Goal: Information Seeking & Learning: Learn about a topic

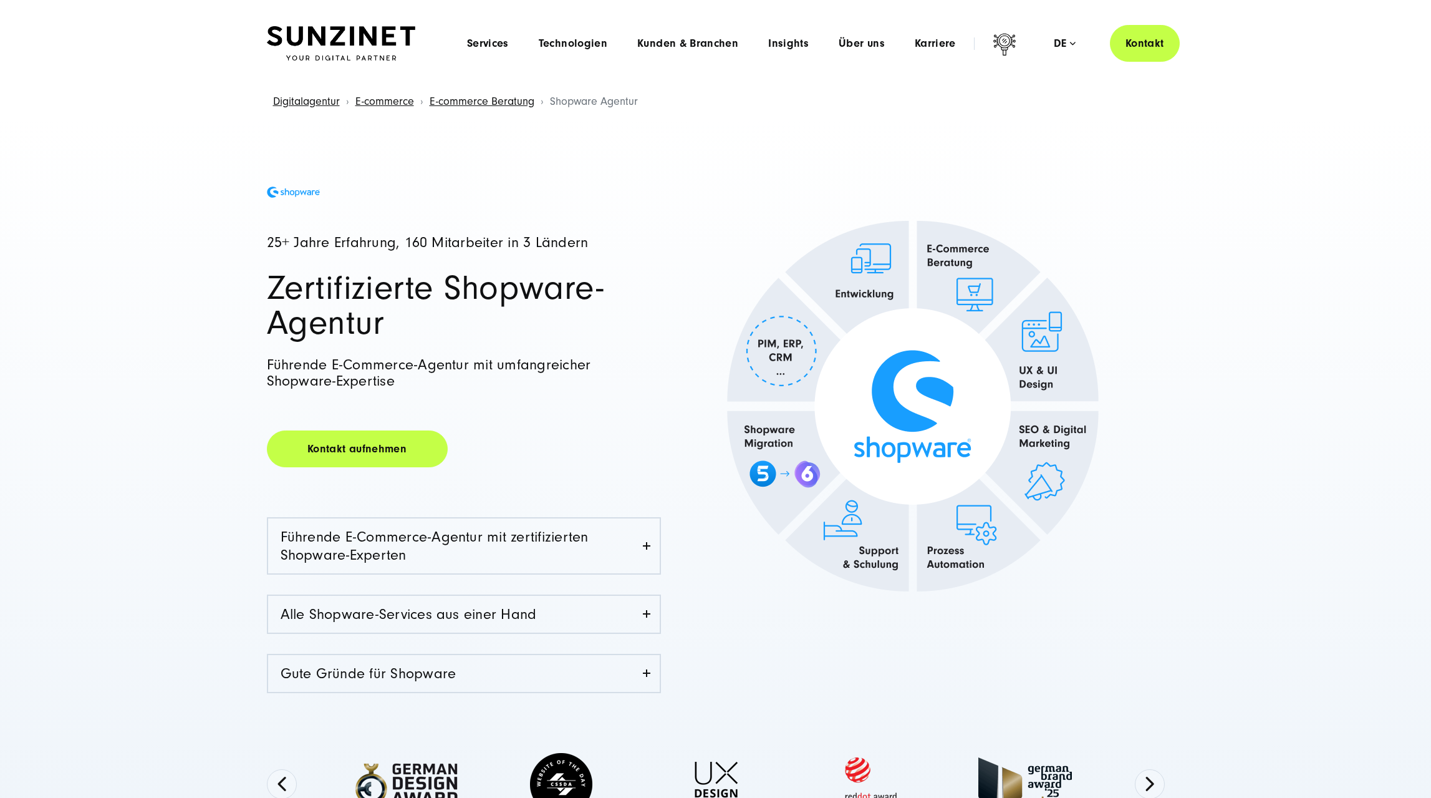
click at [376, 26] on img at bounding box center [341, 43] width 148 height 35
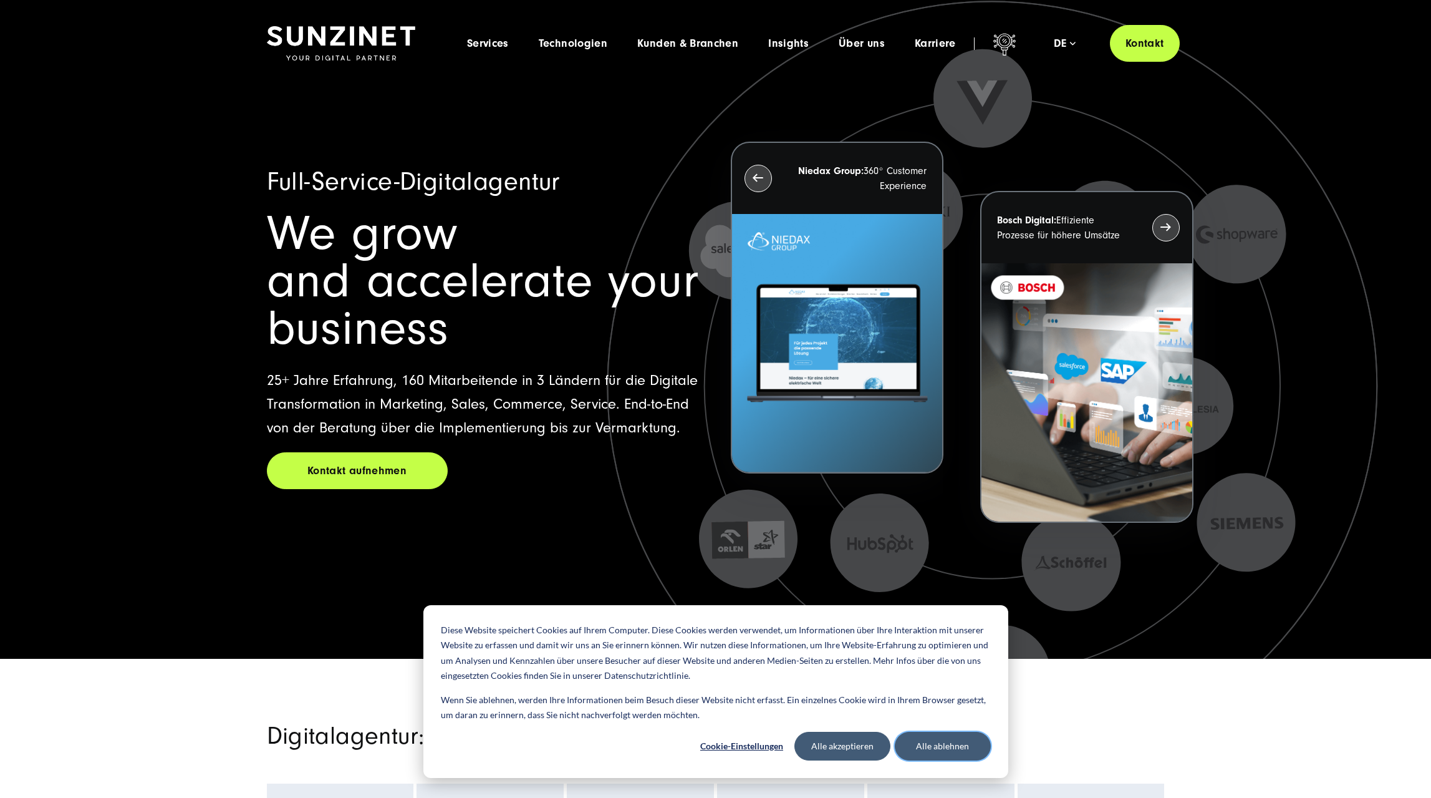
click at [948, 748] on button "Alle ablehnen" at bounding box center [943, 746] width 96 height 29
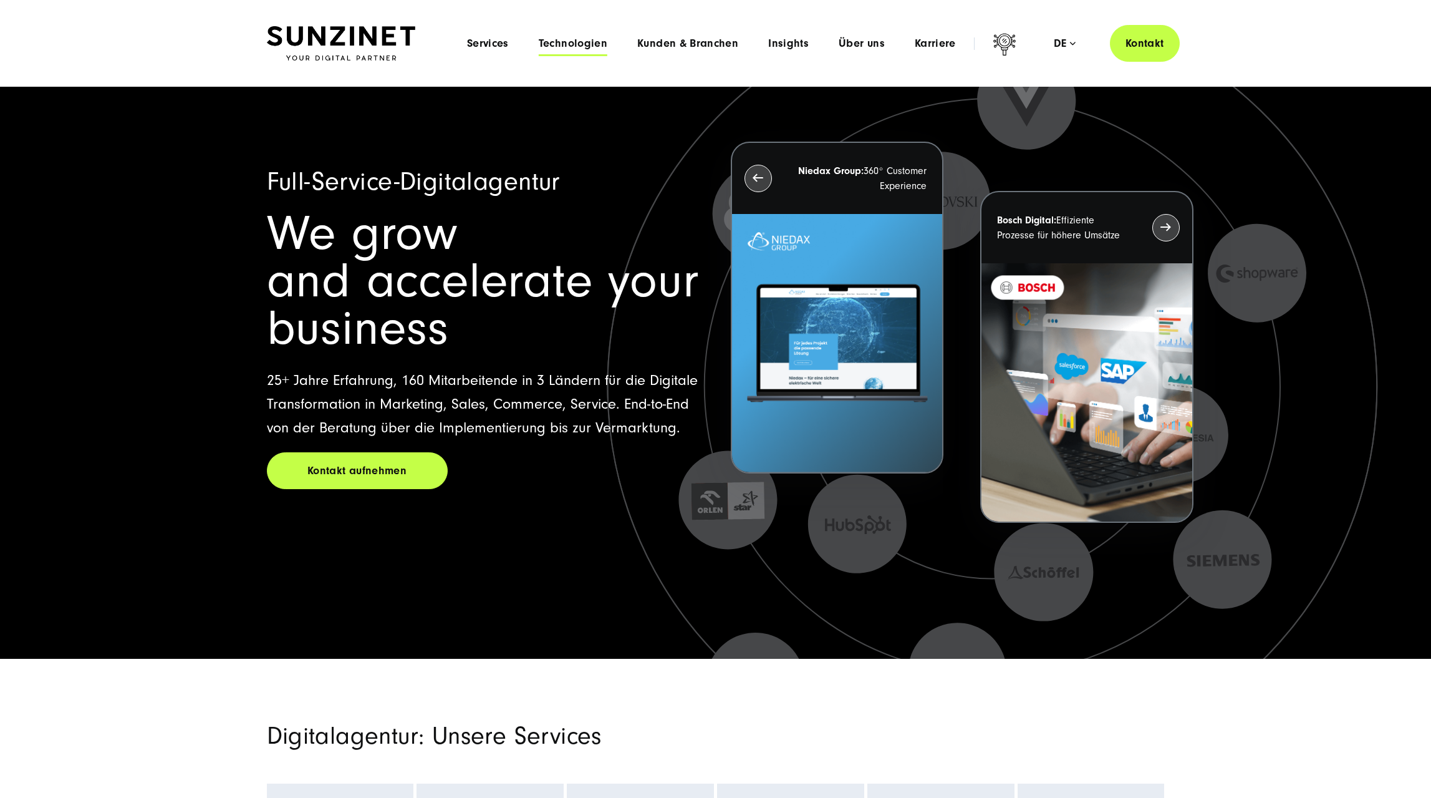
click at [594, 42] on span "Technologien" at bounding box center [573, 43] width 69 height 12
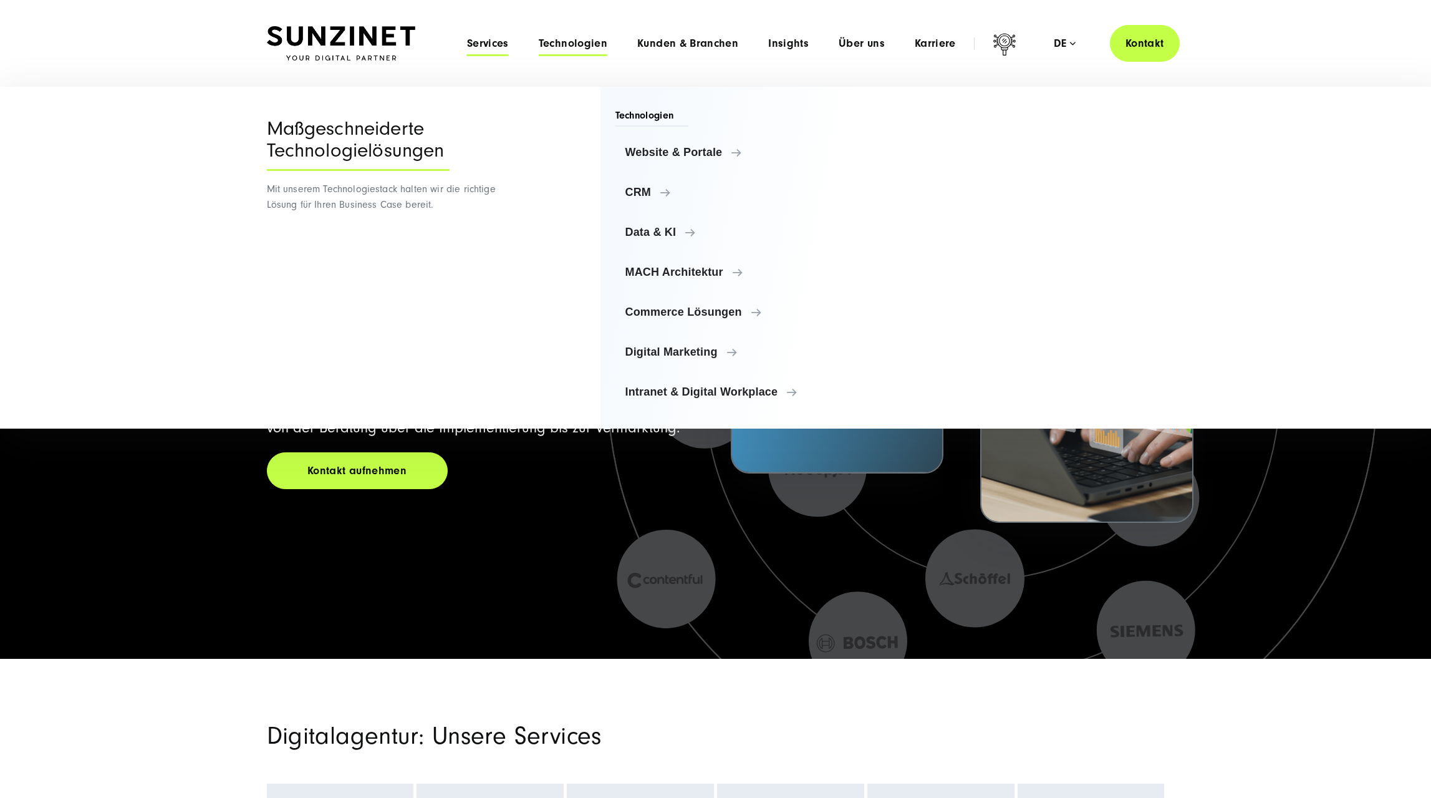
click at [491, 41] on span "Services" at bounding box center [488, 43] width 42 height 12
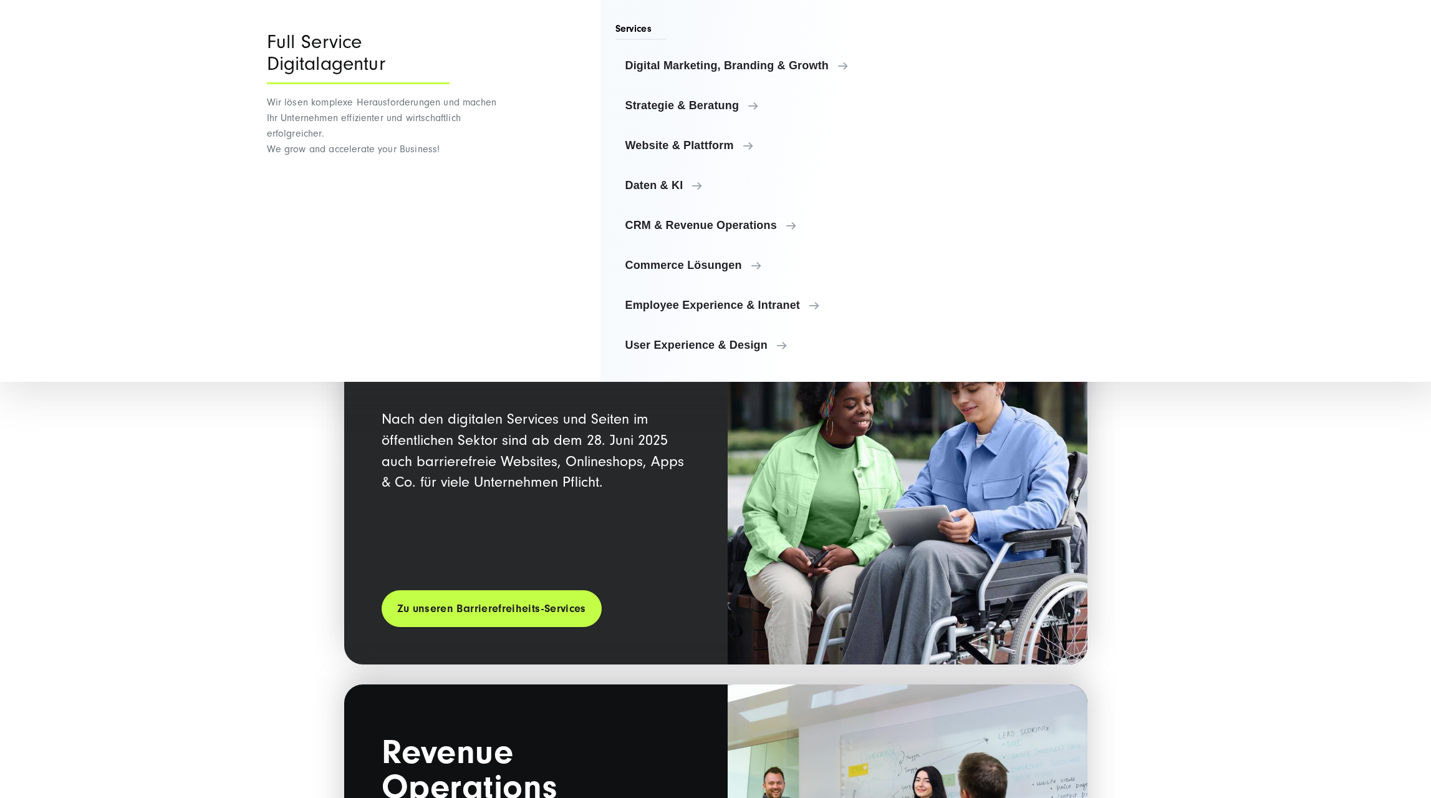
click at [285, 493] on div "Spotlight KI-Lösungen KI ist mehr als ein Buzzword: Wir arbeiten mit Ihnen zusa…" at bounding box center [716, 424] width 948 height 1229
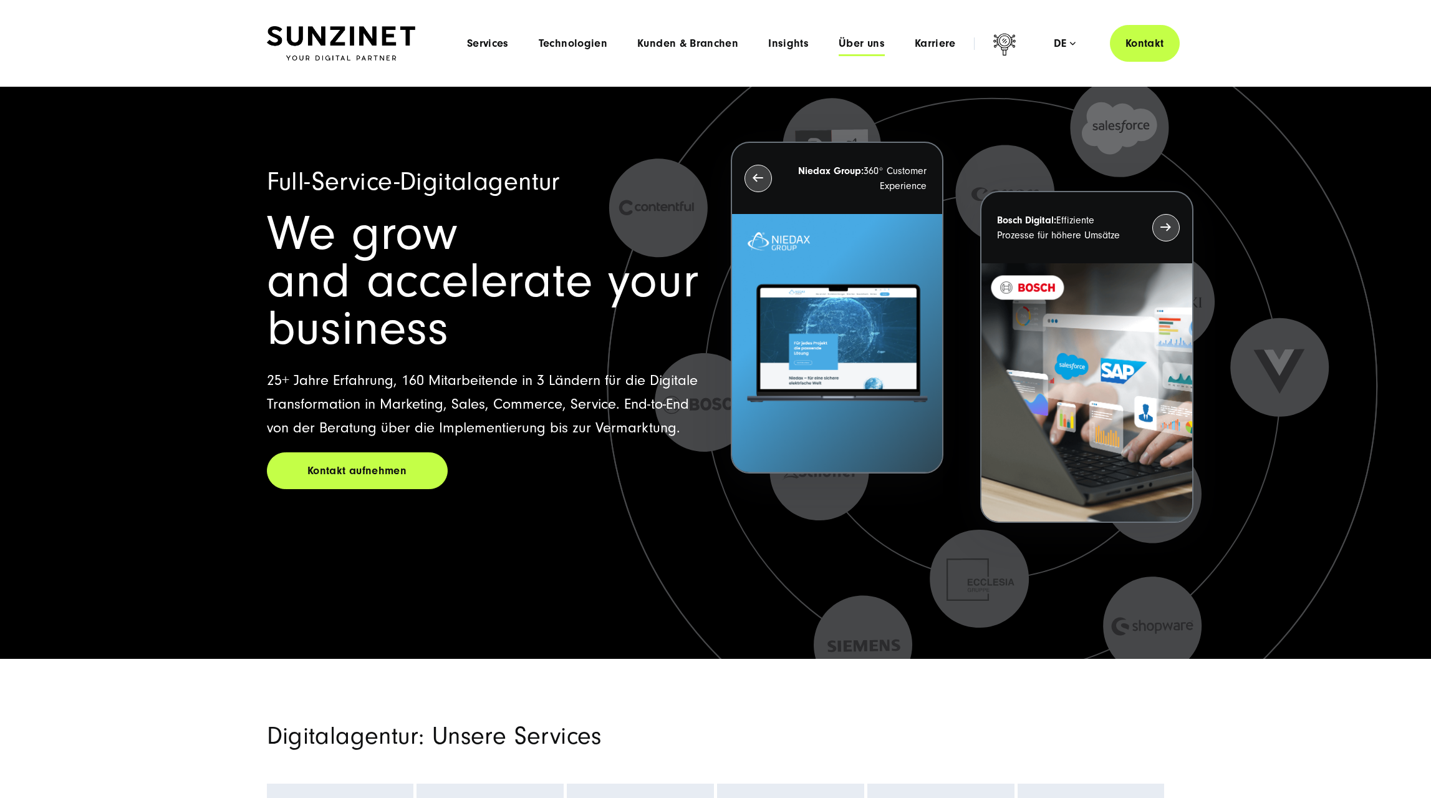
click at [848, 45] on span "Über uns" at bounding box center [862, 43] width 46 height 12
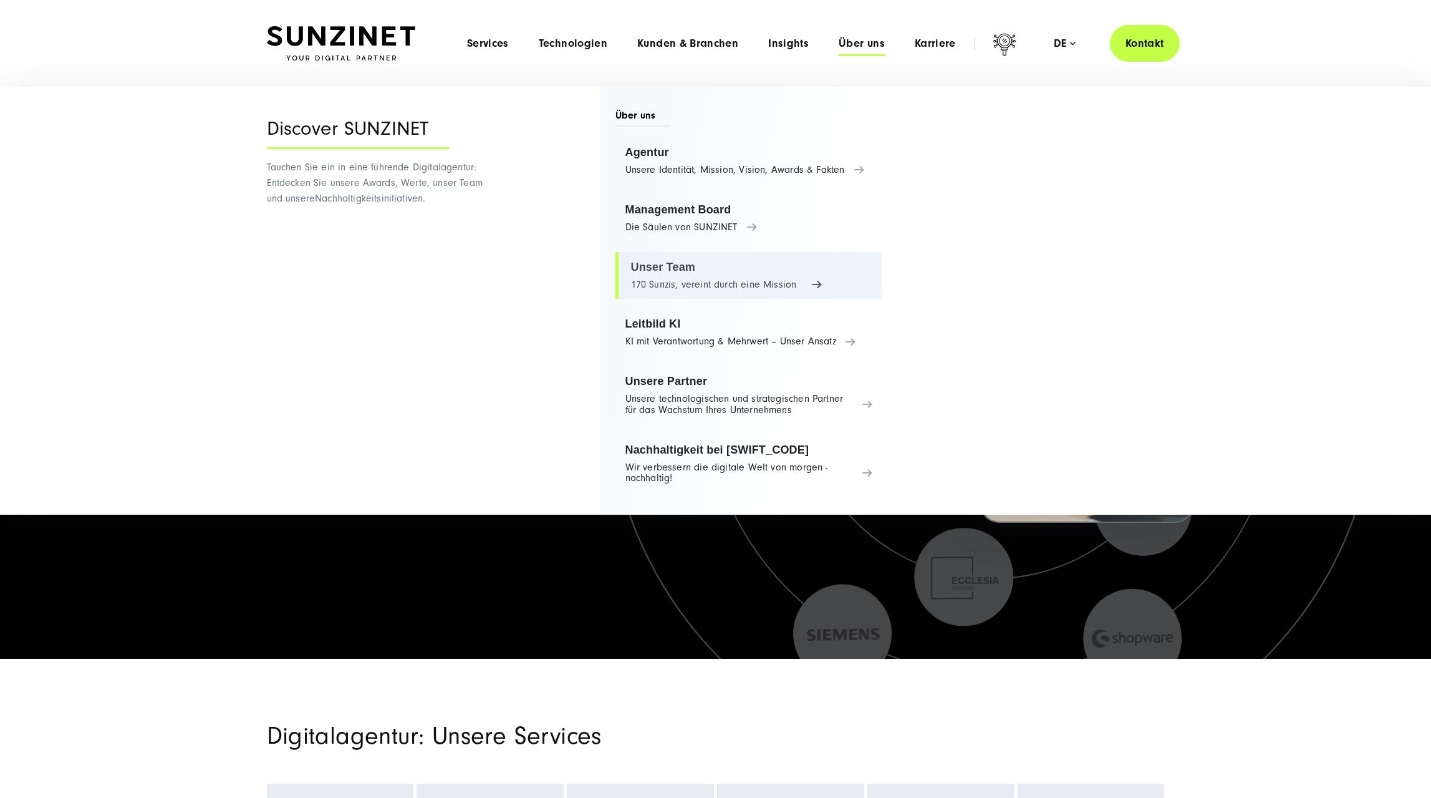
click at [660, 262] on link "Unser Team 170 Sunzis, vereint durch eine Mission" at bounding box center [750, 275] width 268 height 47
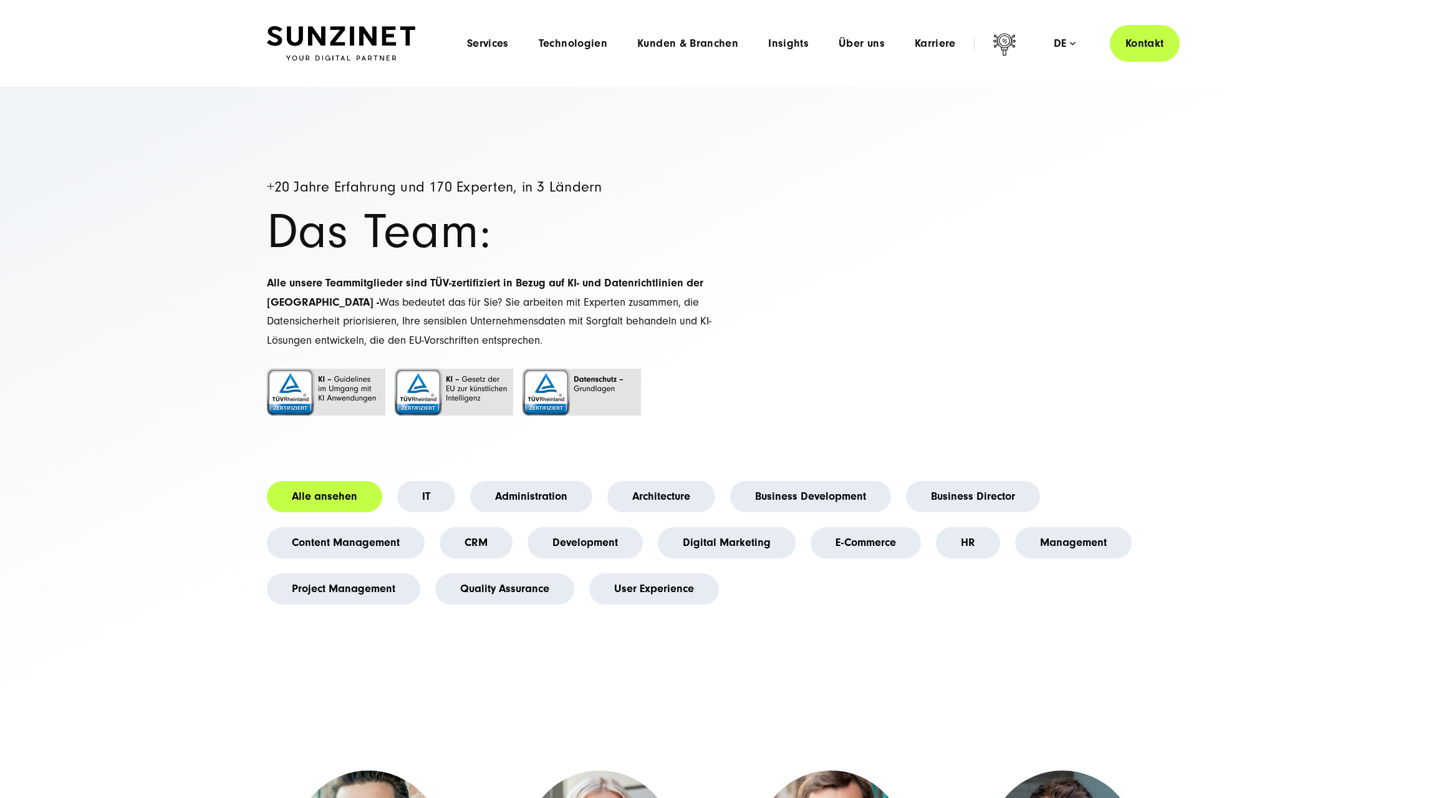
click at [341, 26] on div at bounding box center [341, 43] width 148 height 37
click at [493, 49] on span "Services" at bounding box center [488, 43] width 42 height 12
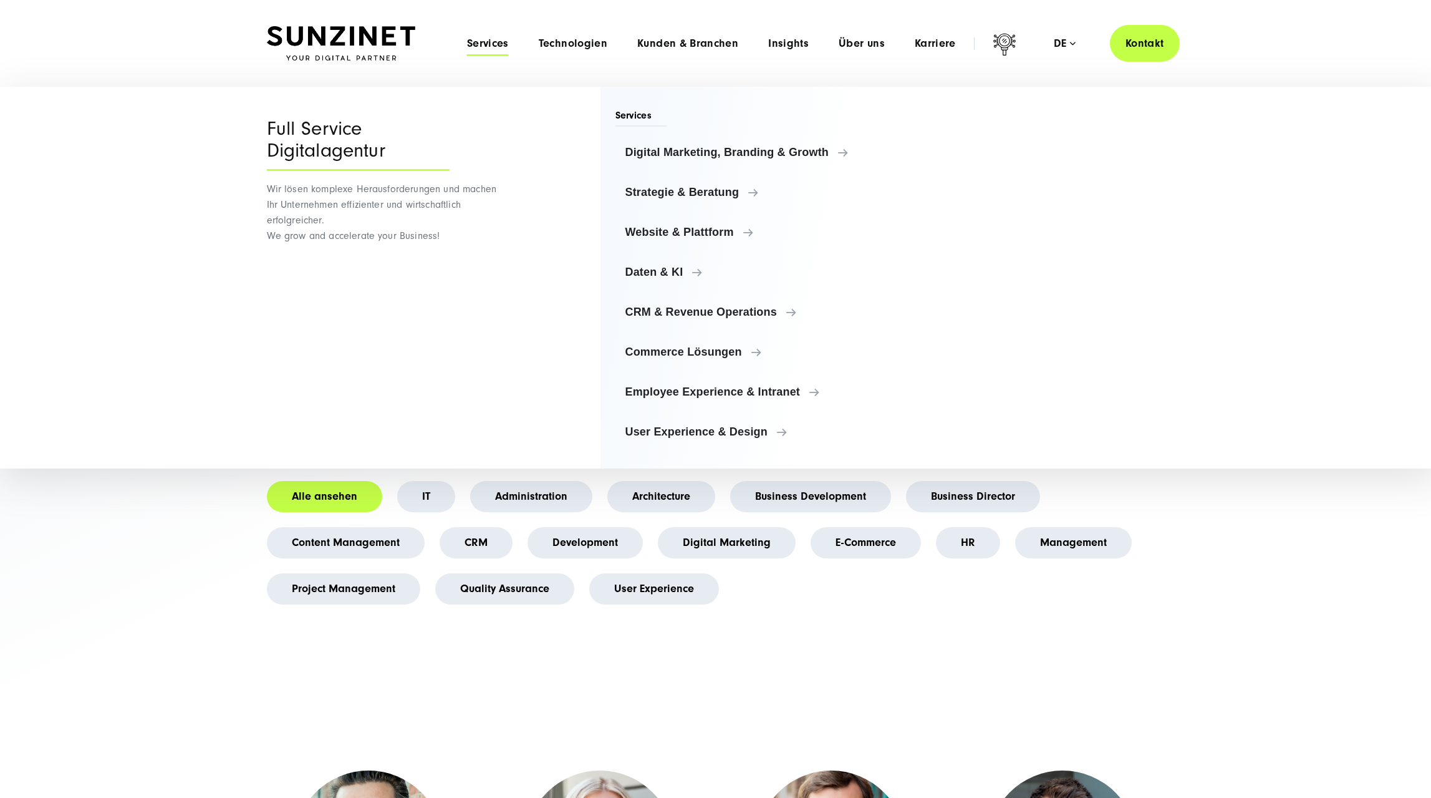
click at [404, 37] on img at bounding box center [341, 43] width 148 height 35
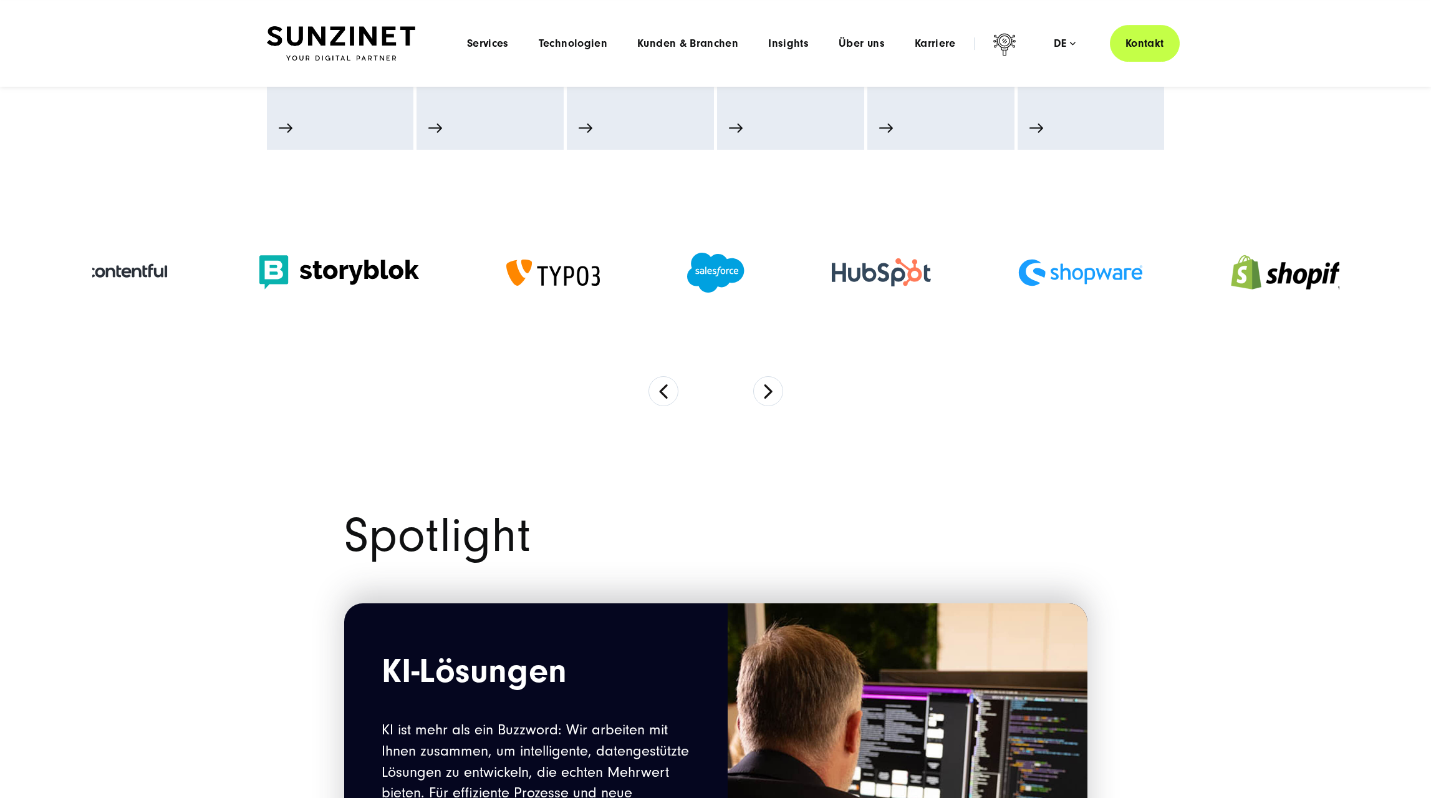
scroll to position [827, 0]
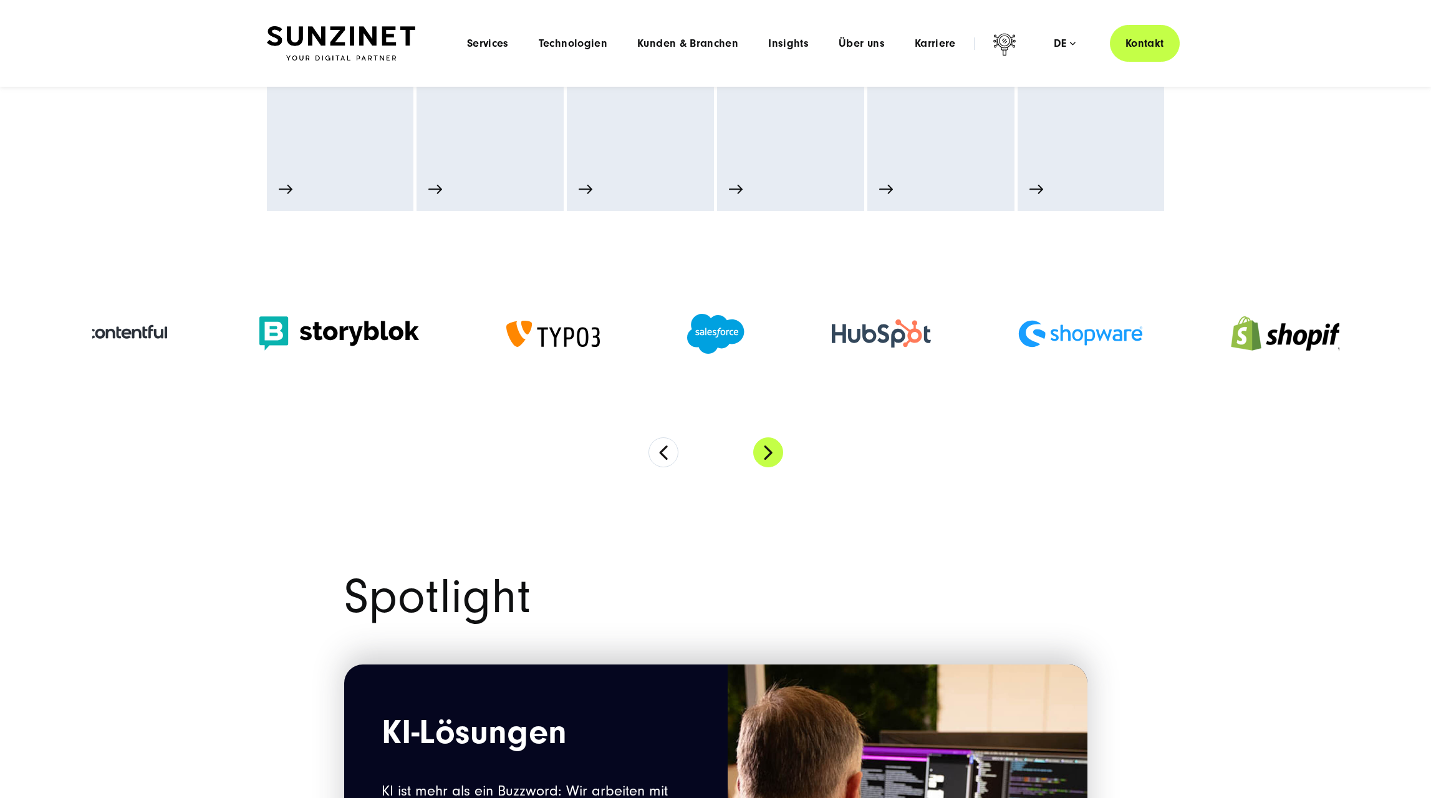
click at [775, 455] on button "Next" at bounding box center [768, 452] width 30 height 30
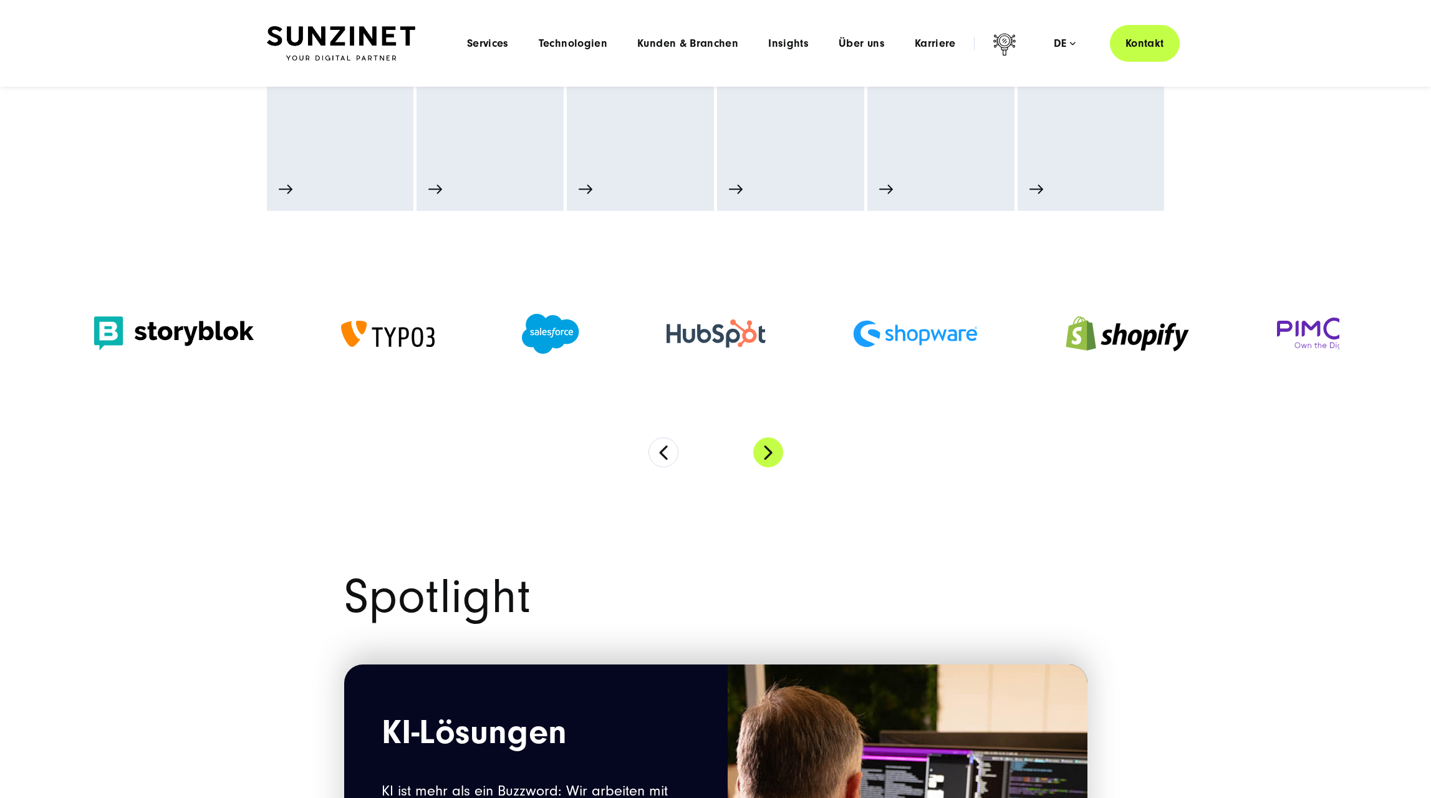
click at [775, 455] on button "Next" at bounding box center [768, 452] width 30 height 30
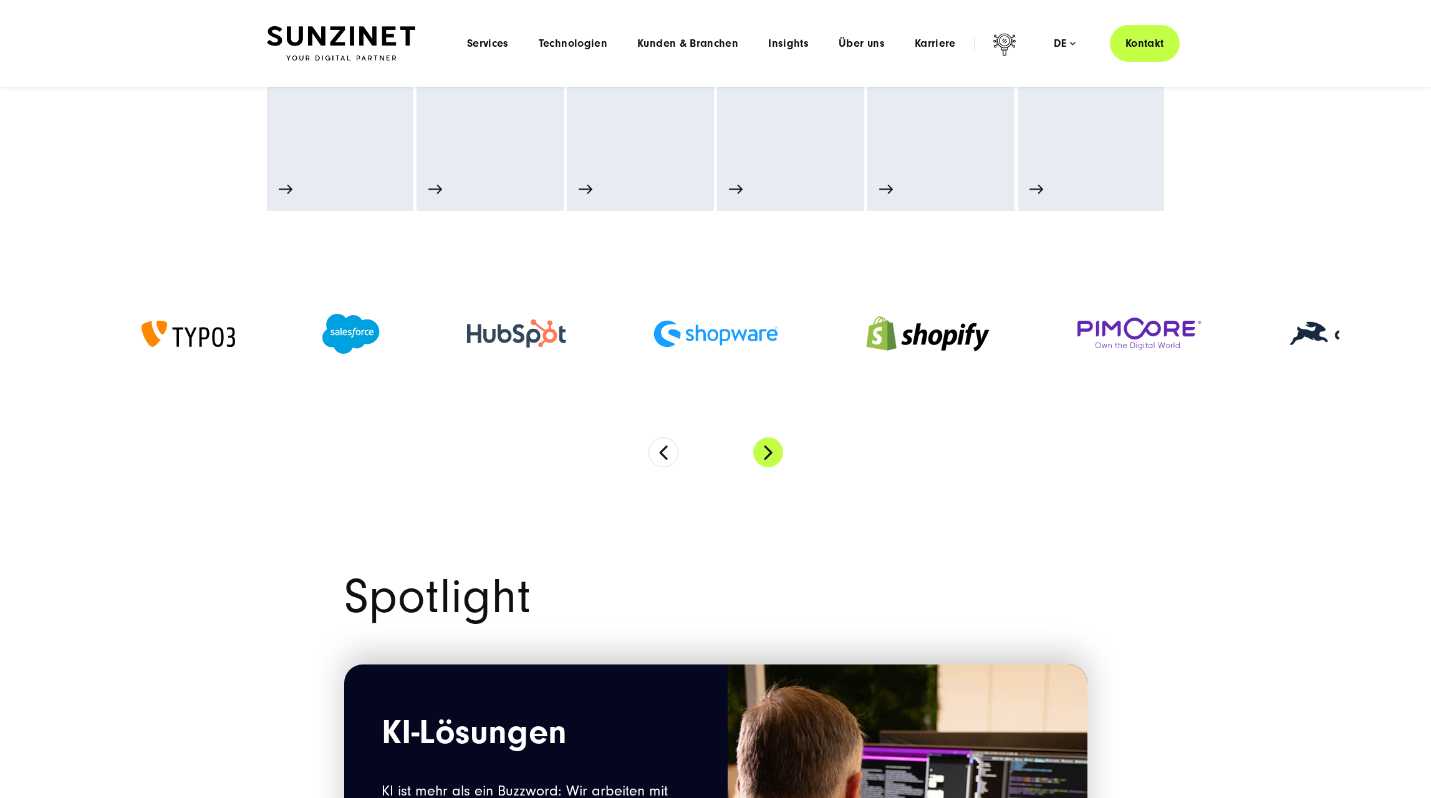
click at [775, 455] on button "Next" at bounding box center [768, 452] width 30 height 30
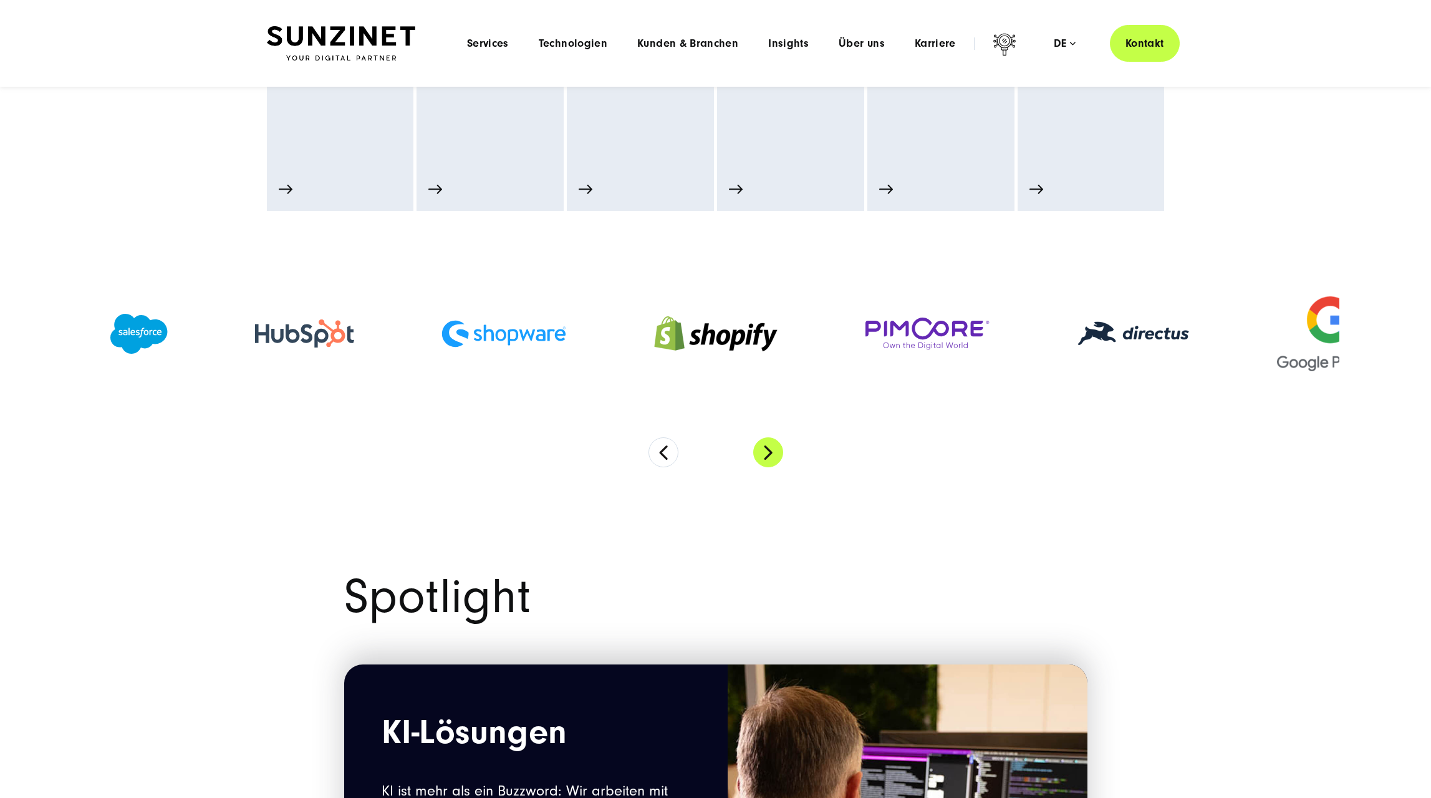
click at [775, 455] on button "Next" at bounding box center [768, 452] width 30 height 30
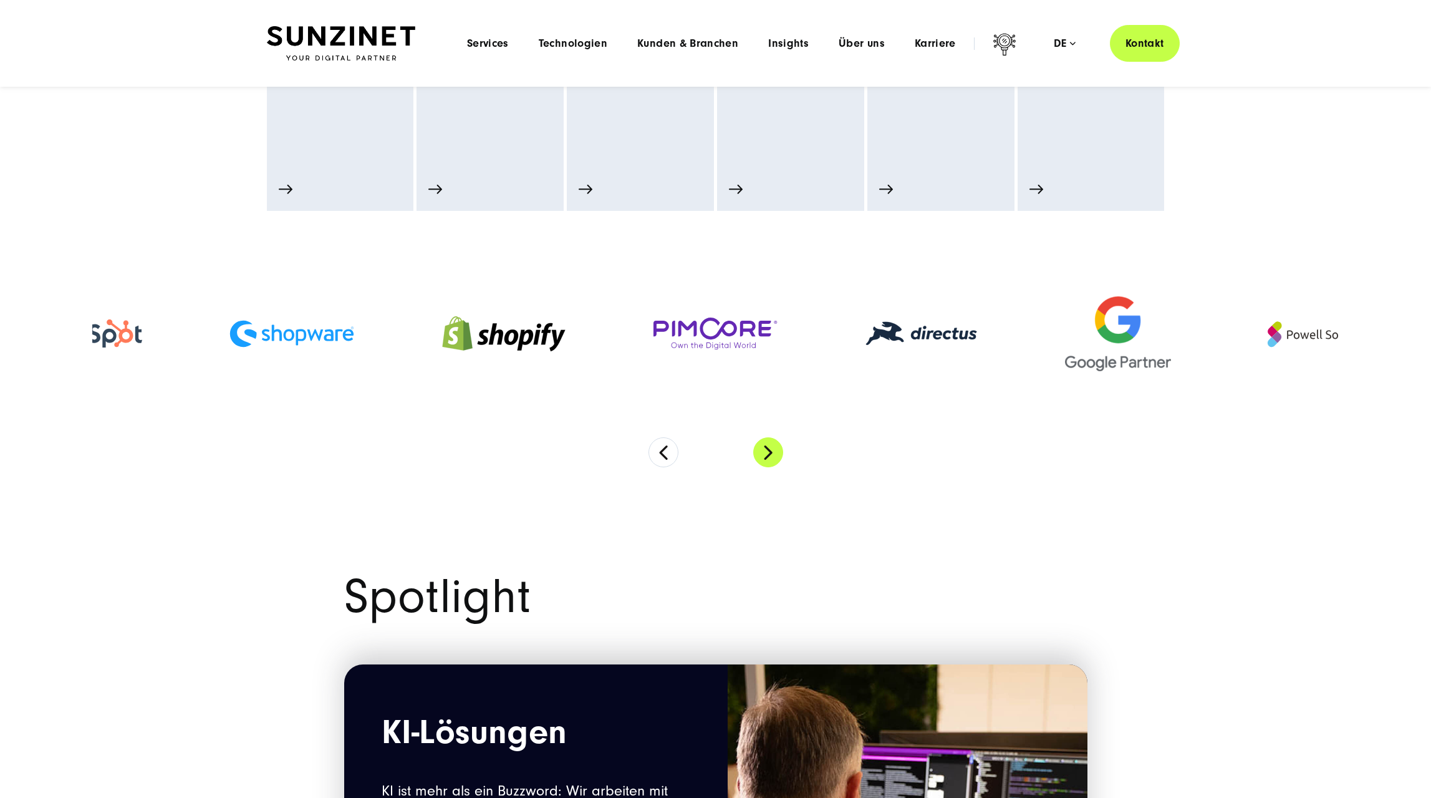
click at [775, 455] on button "Next" at bounding box center [768, 452] width 30 height 30
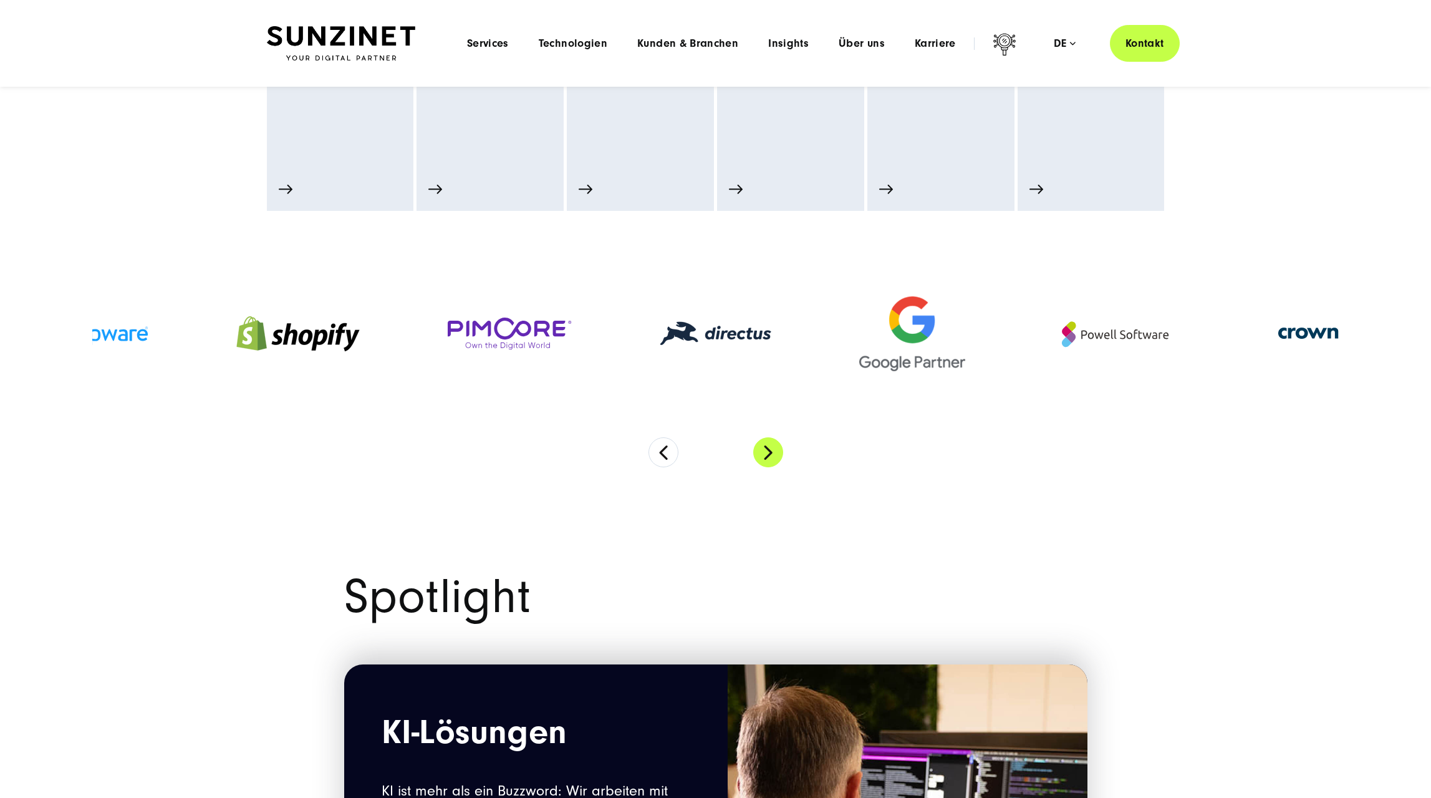
click at [775, 455] on button "Next" at bounding box center [768, 452] width 30 height 30
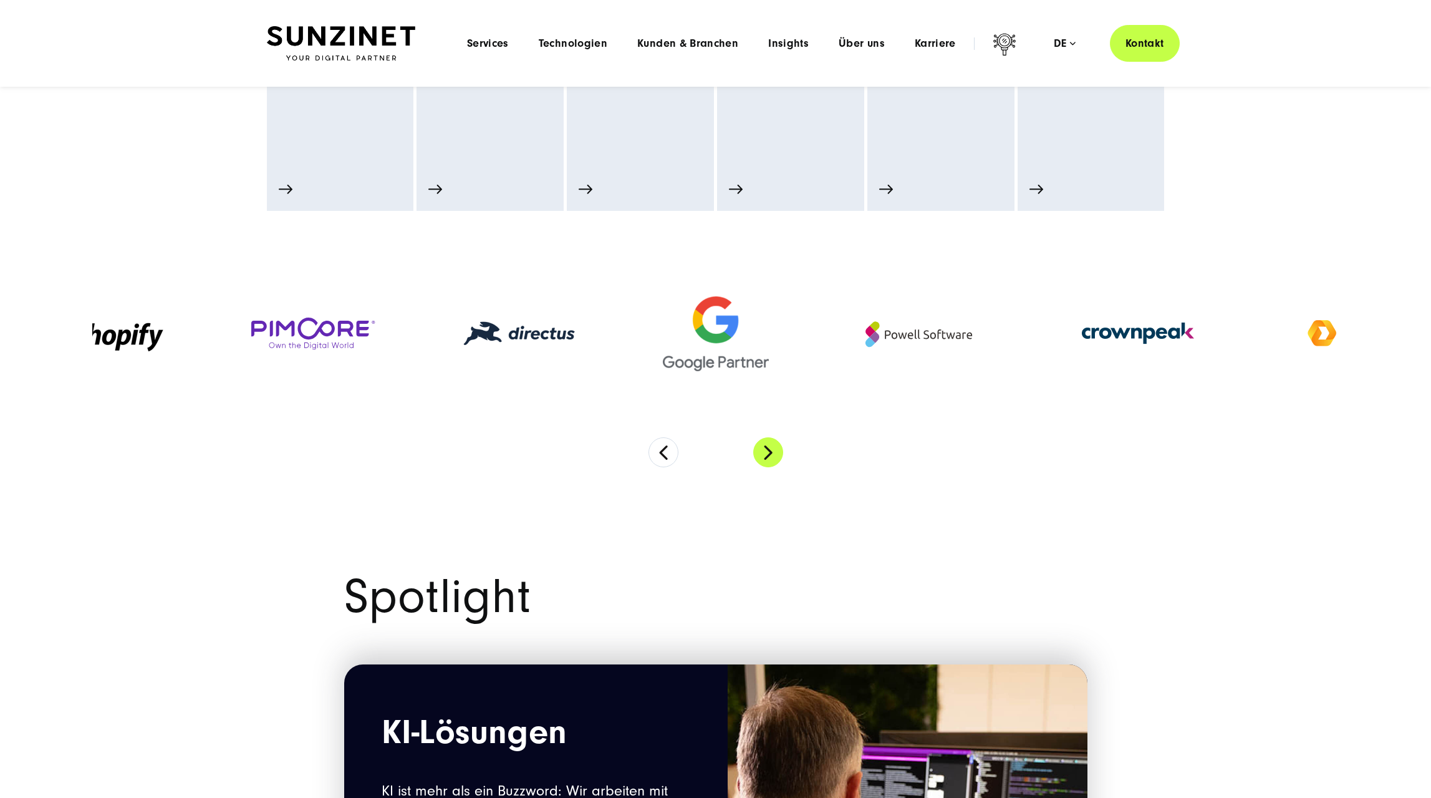
click at [775, 455] on button "Next" at bounding box center [768, 452] width 30 height 30
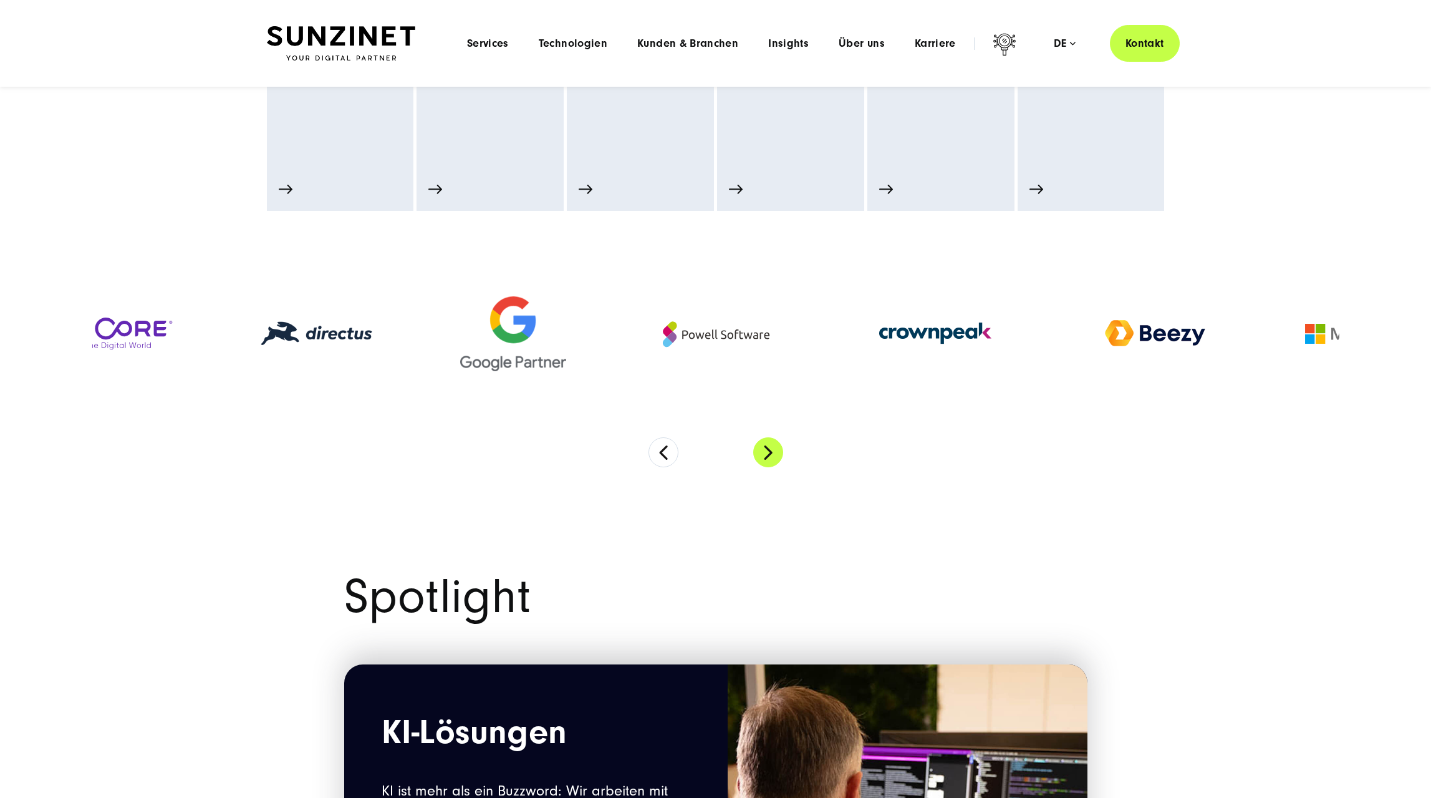
click at [765, 453] on button "Next" at bounding box center [768, 452] width 30 height 30
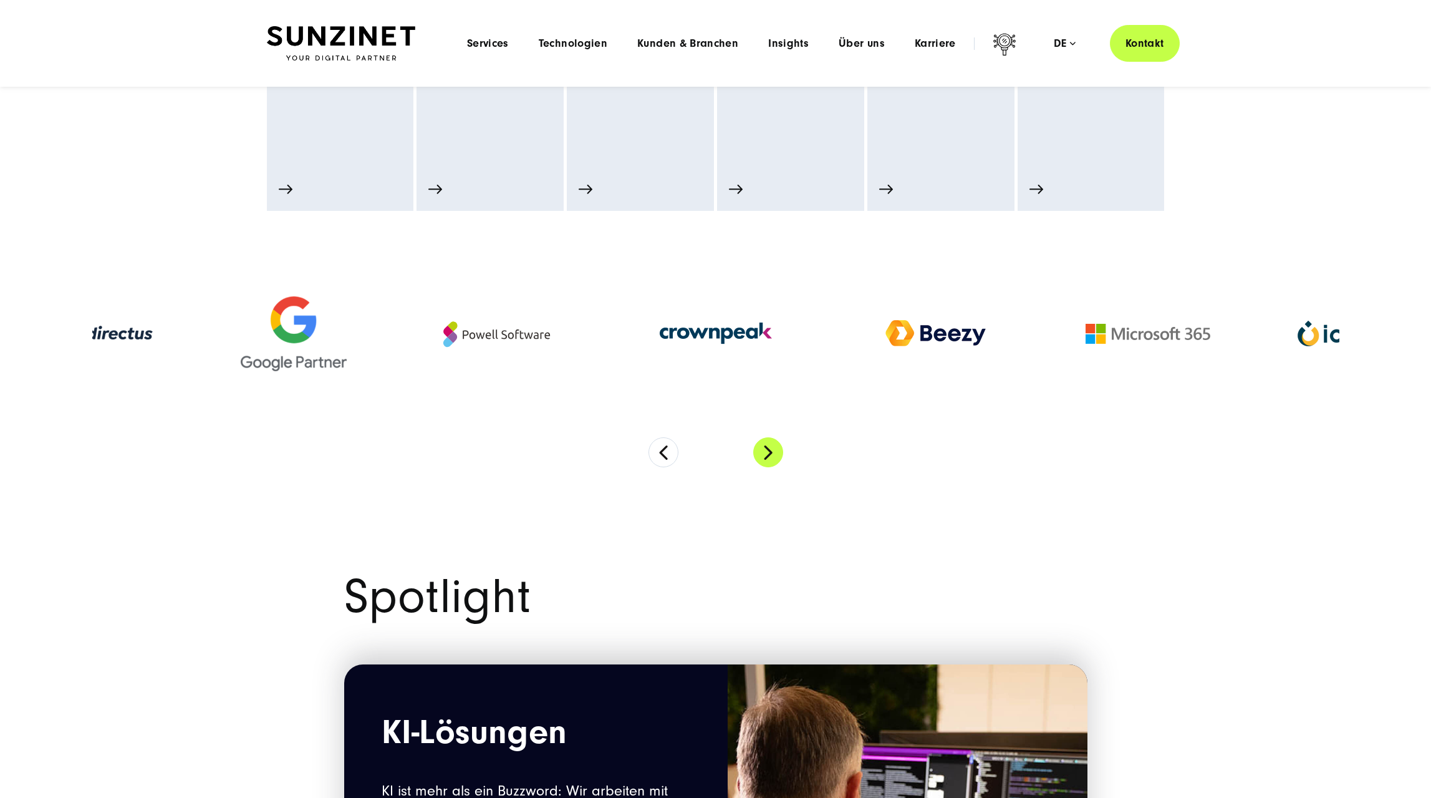
click at [765, 453] on button "Next" at bounding box center [768, 452] width 30 height 30
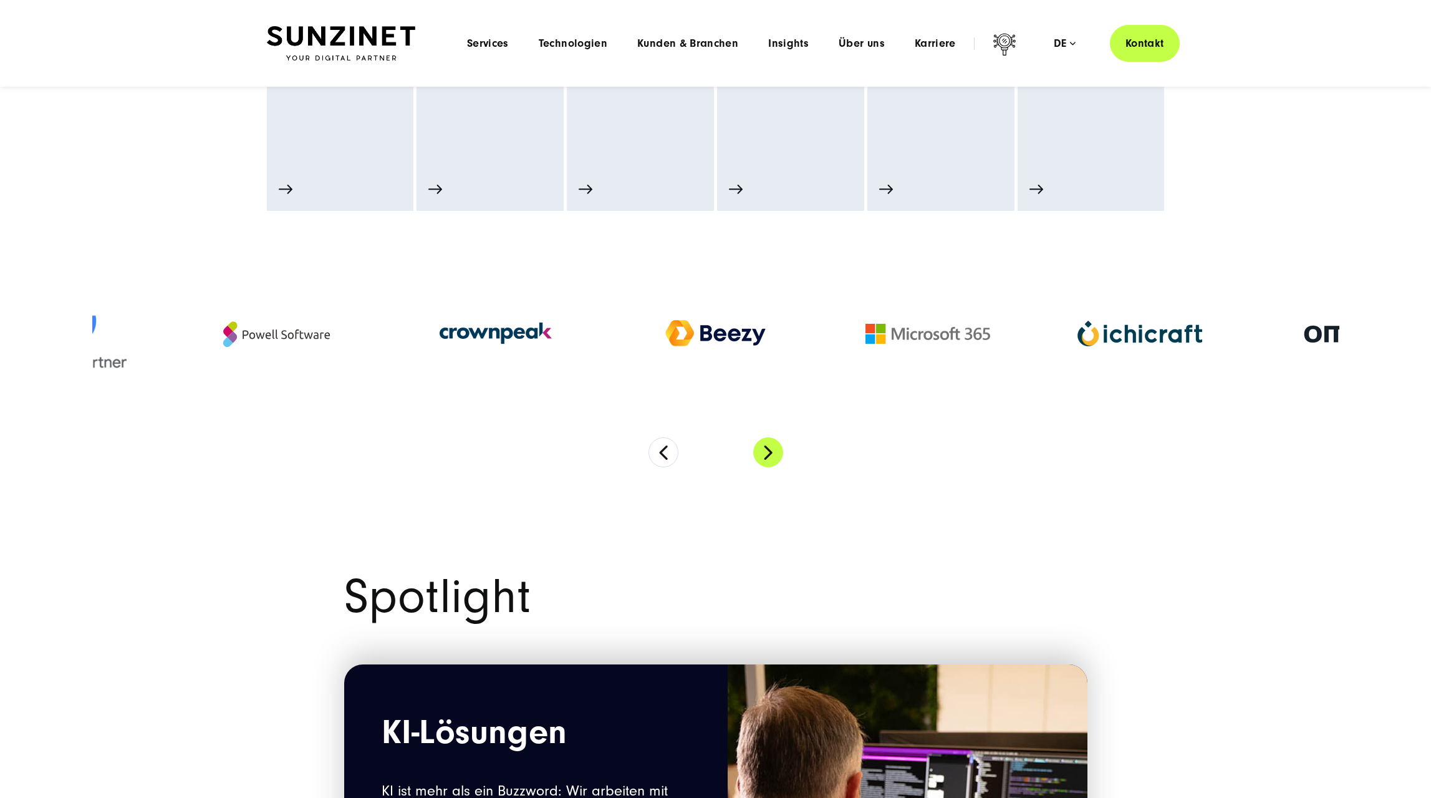
click at [771, 451] on button "Next" at bounding box center [768, 452] width 30 height 30
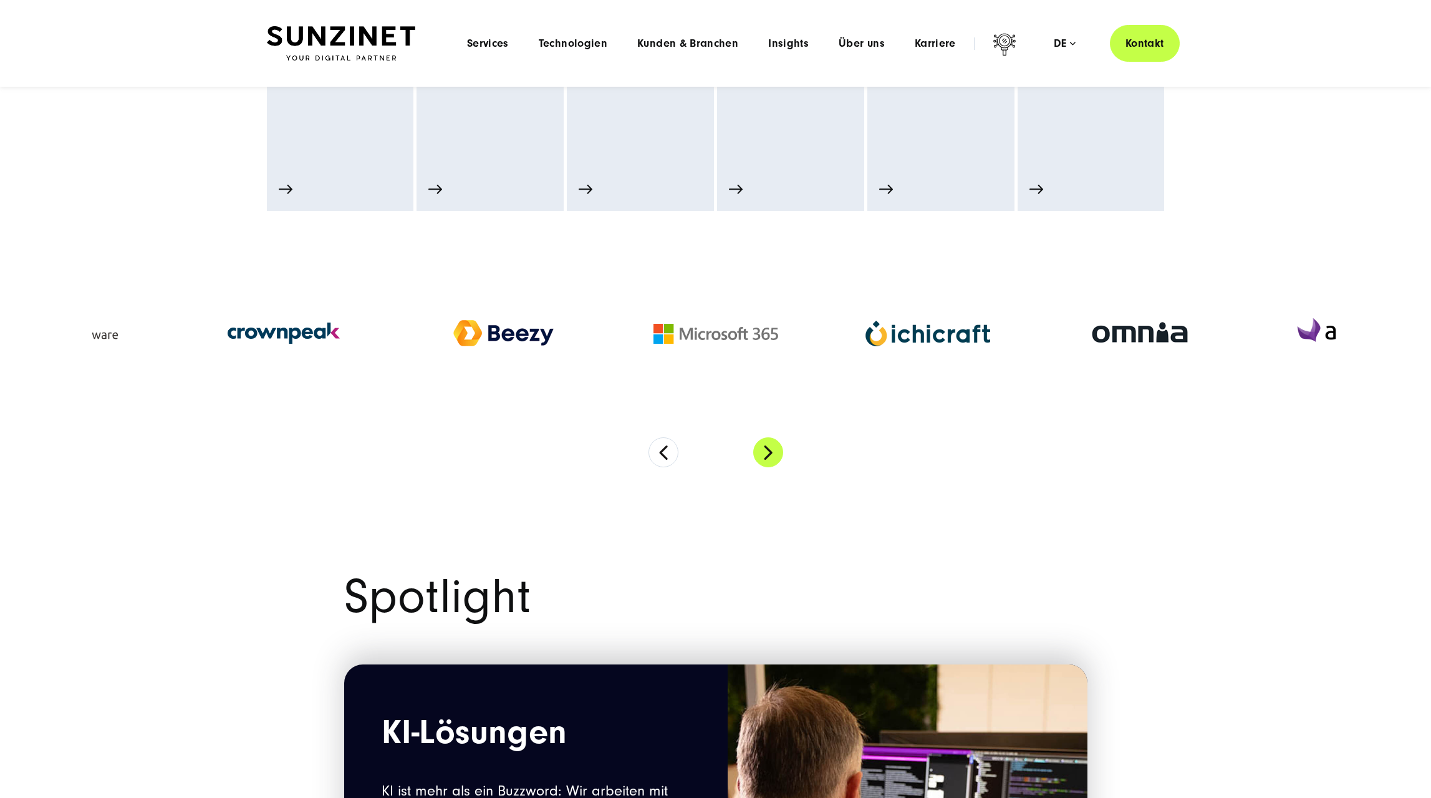
click at [771, 451] on button "Next" at bounding box center [768, 452] width 30 height 30
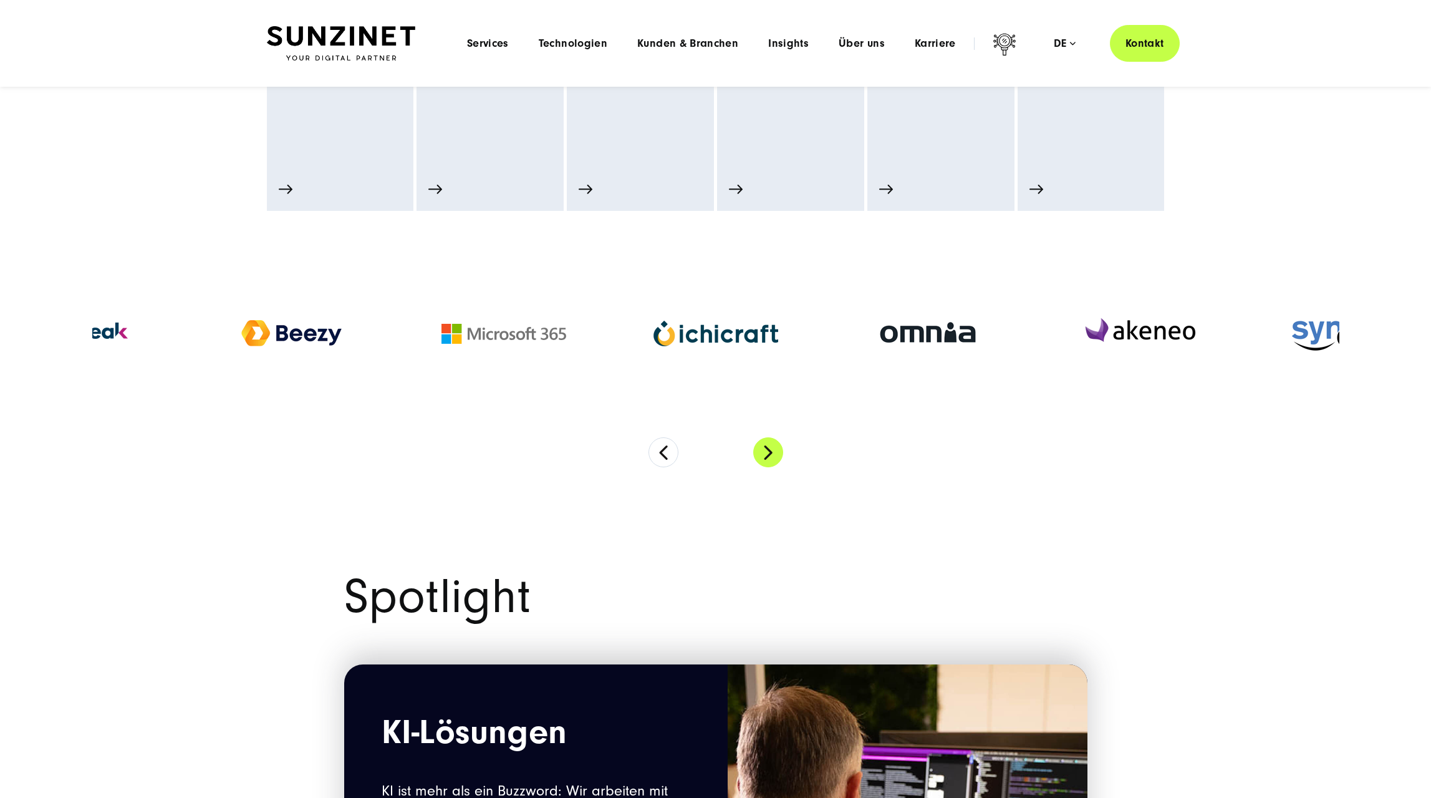
click at [771, 451] on button "Next" at bounding box center [768, 452] width 30 height 30
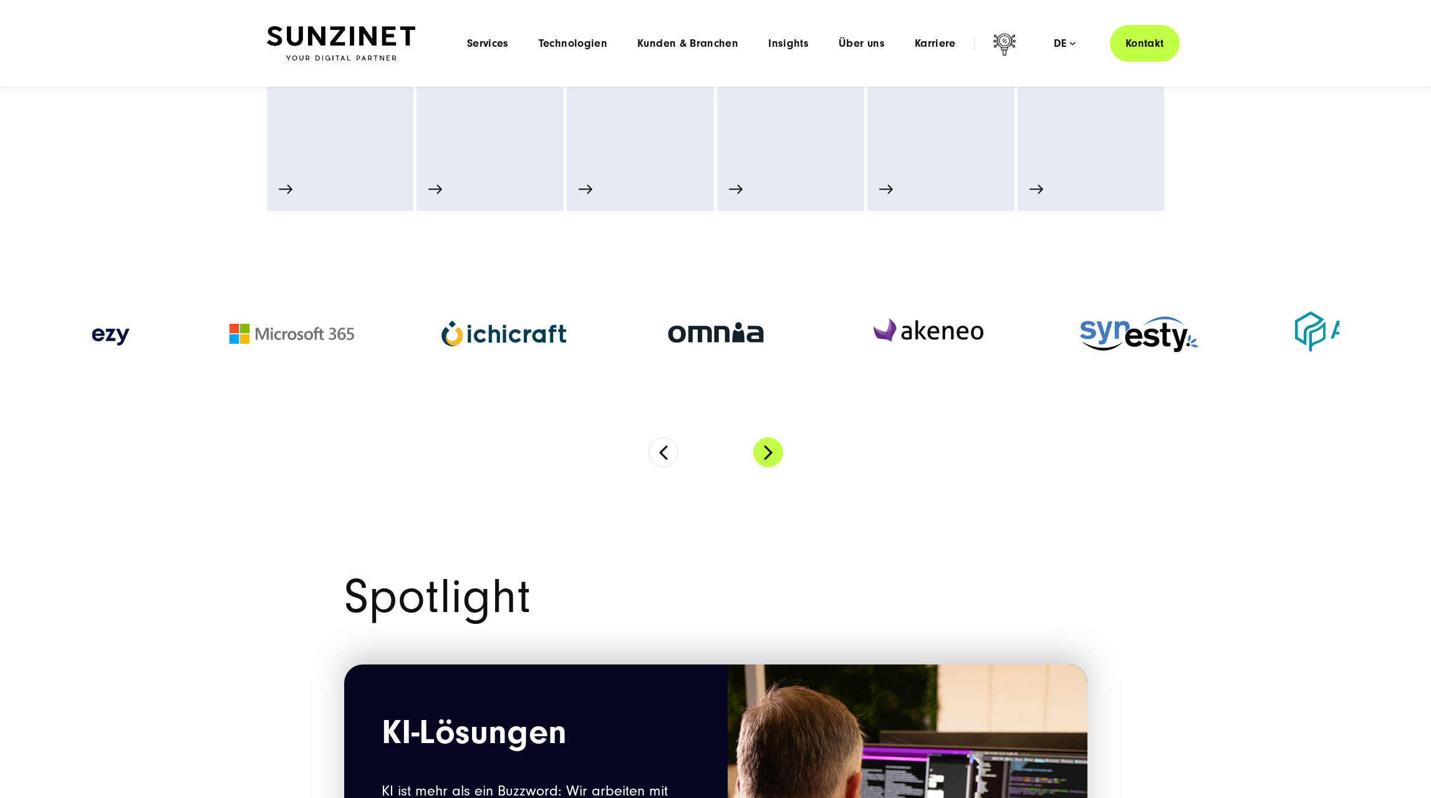
click at [771, 451] on button "Next" at bounding box center [768, 452] width 30 height 30
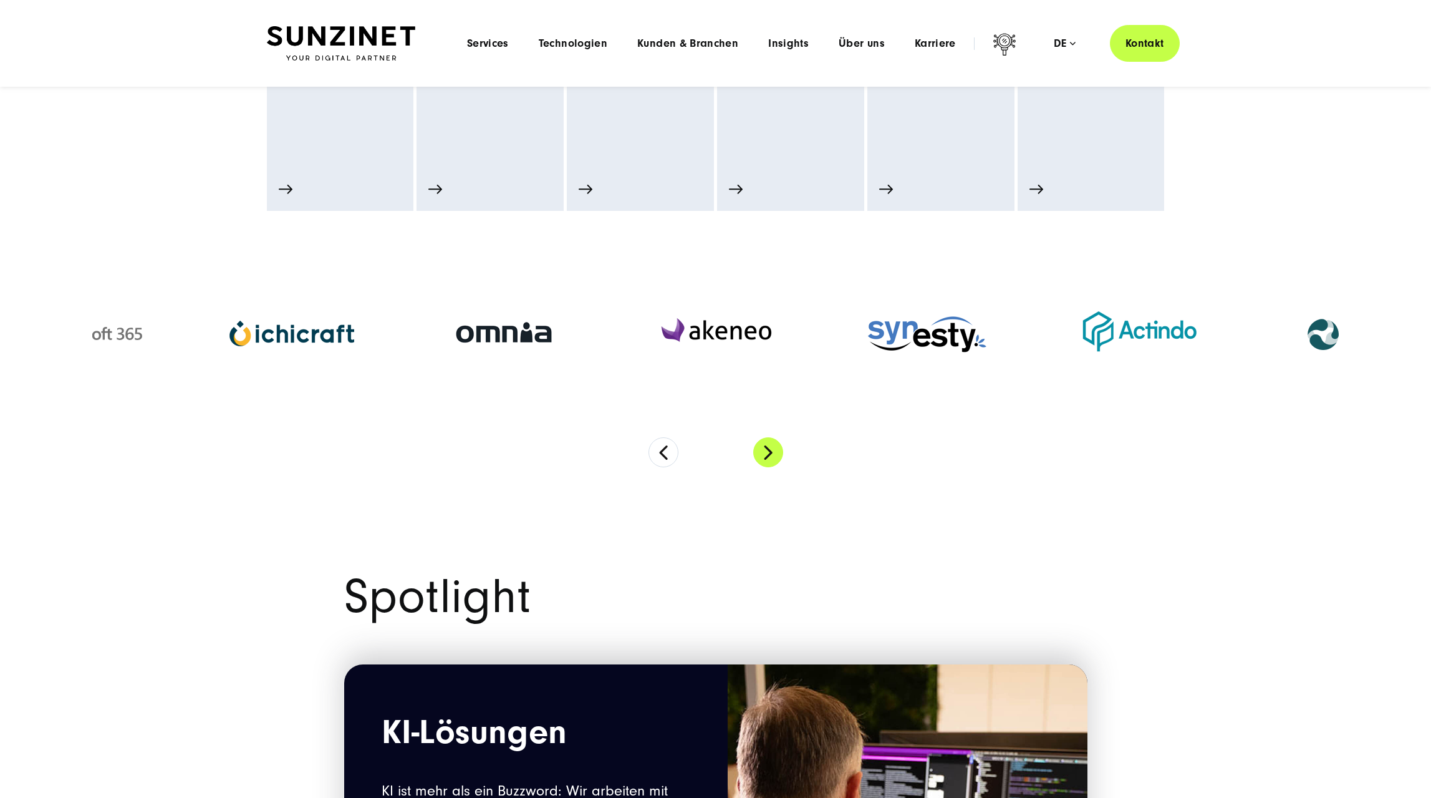
click at [771, 451] on button "Next" at bounding box center [768, 452] width 30 height 30
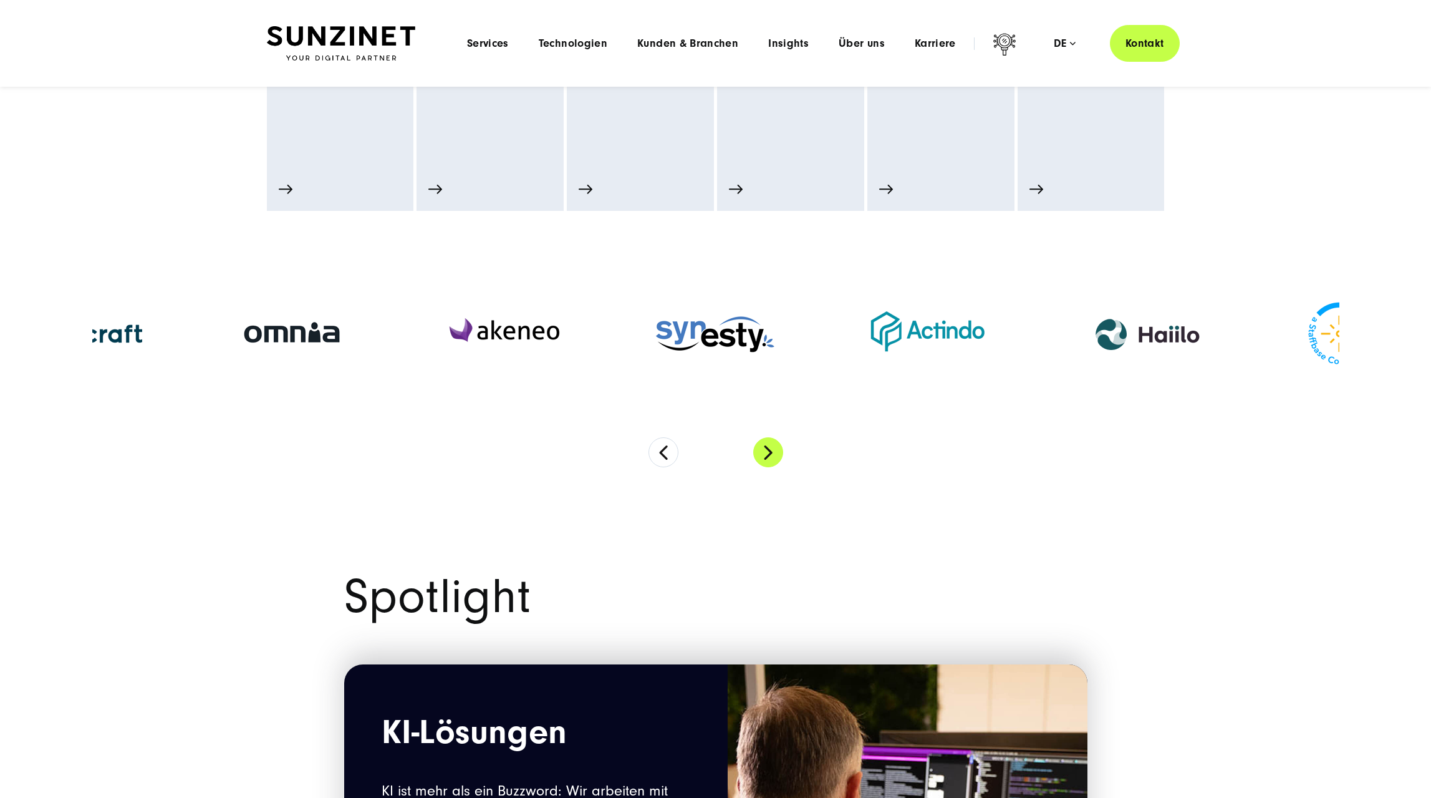
click at [771, 451] on button "Next" at bounding box center [768, 452] width 30 height 30
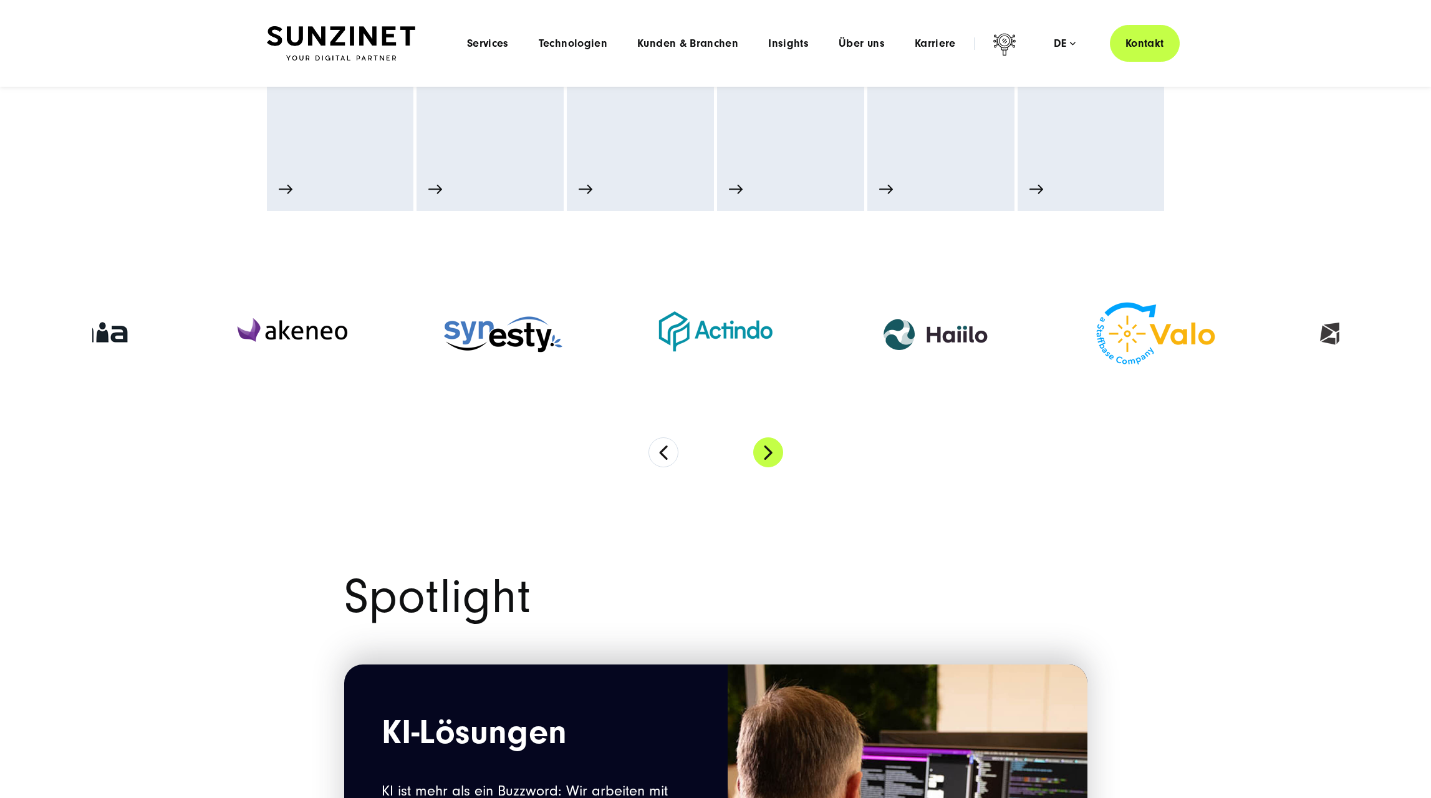
click at [770, 452] on button "Next" at bounding box center [768, 452] width 30 height 30
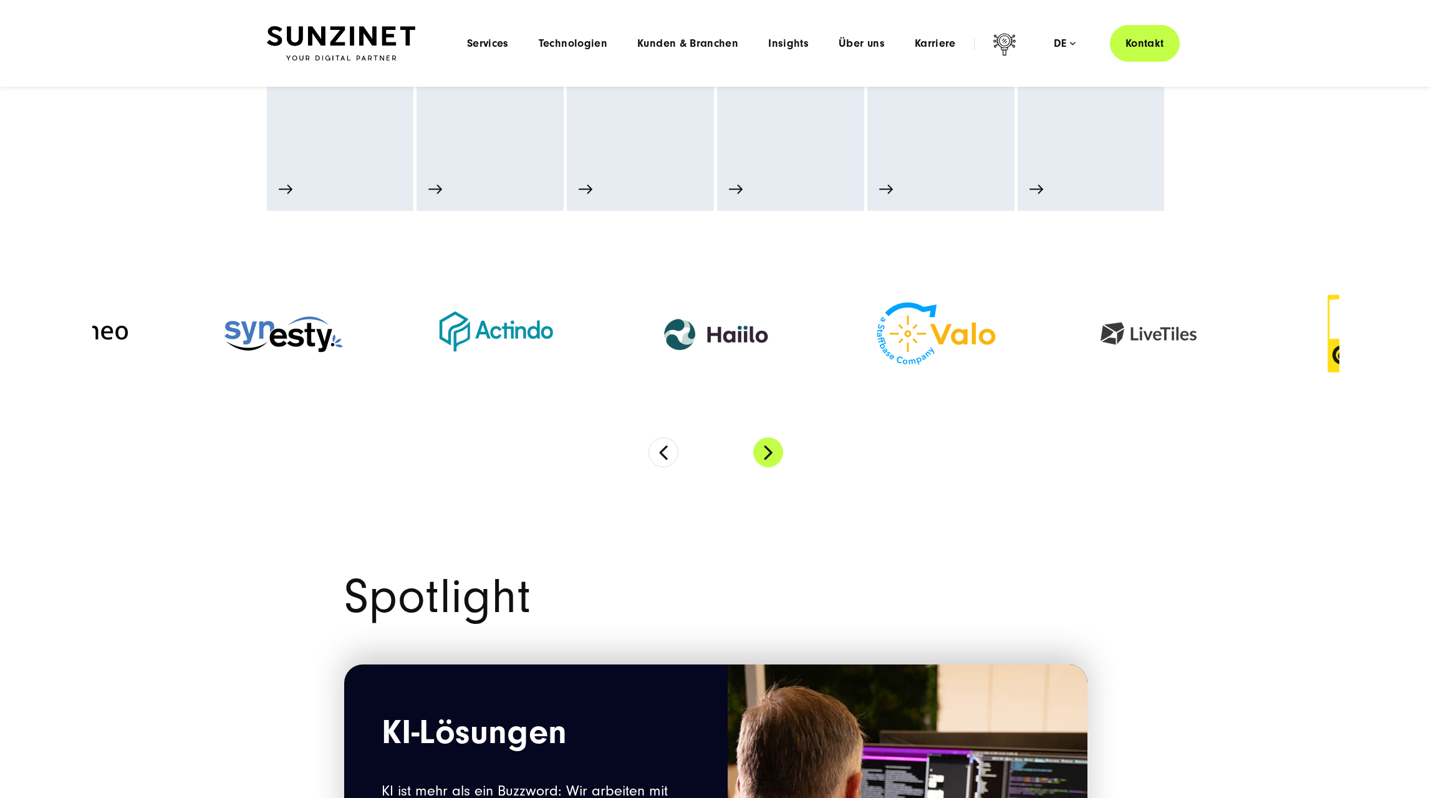
click at [770, 452] on button "Next" at bounding box center [768, 452] width 30 height 30
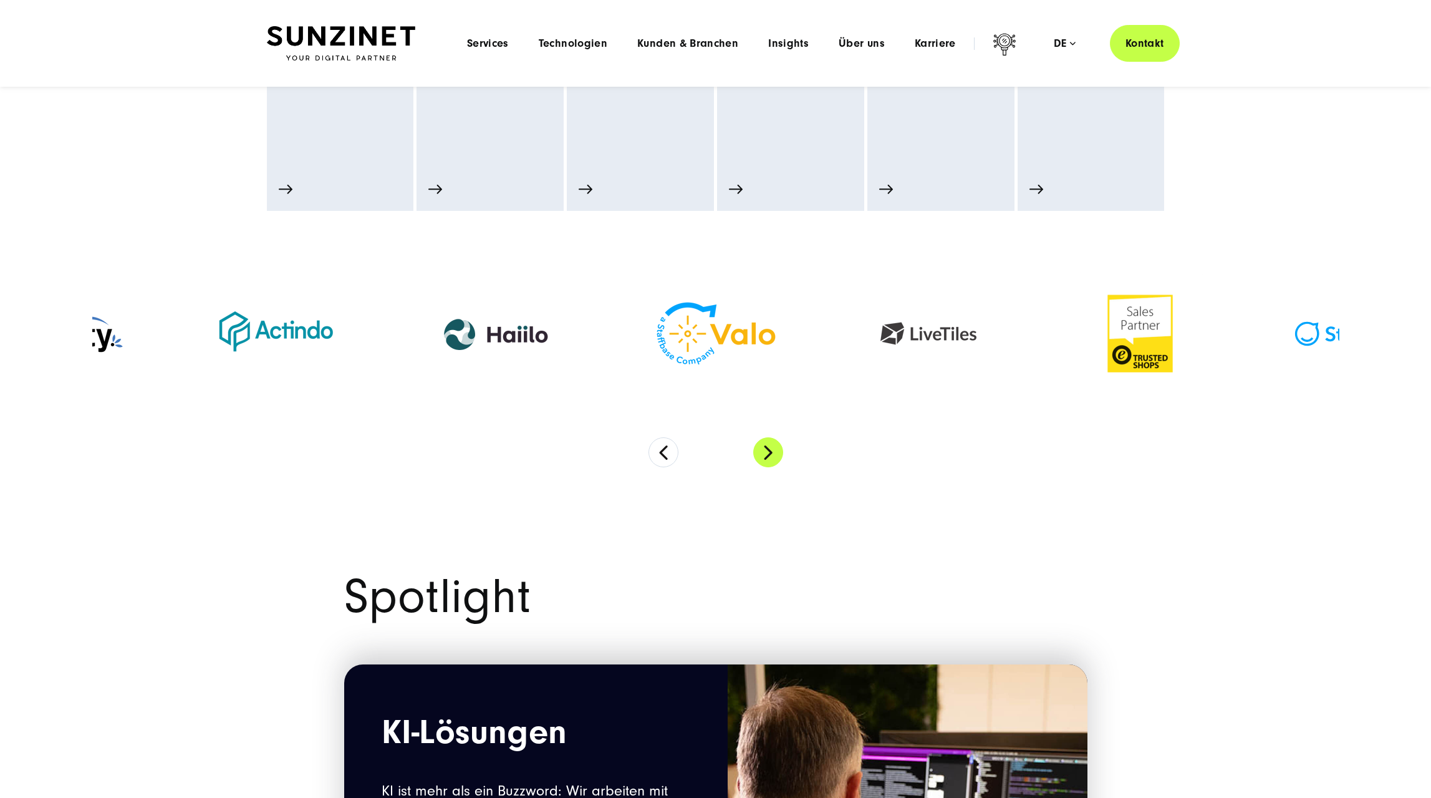
click at [770, 452] on button "Next" at bounding box center [768, 452] width 30 height 30
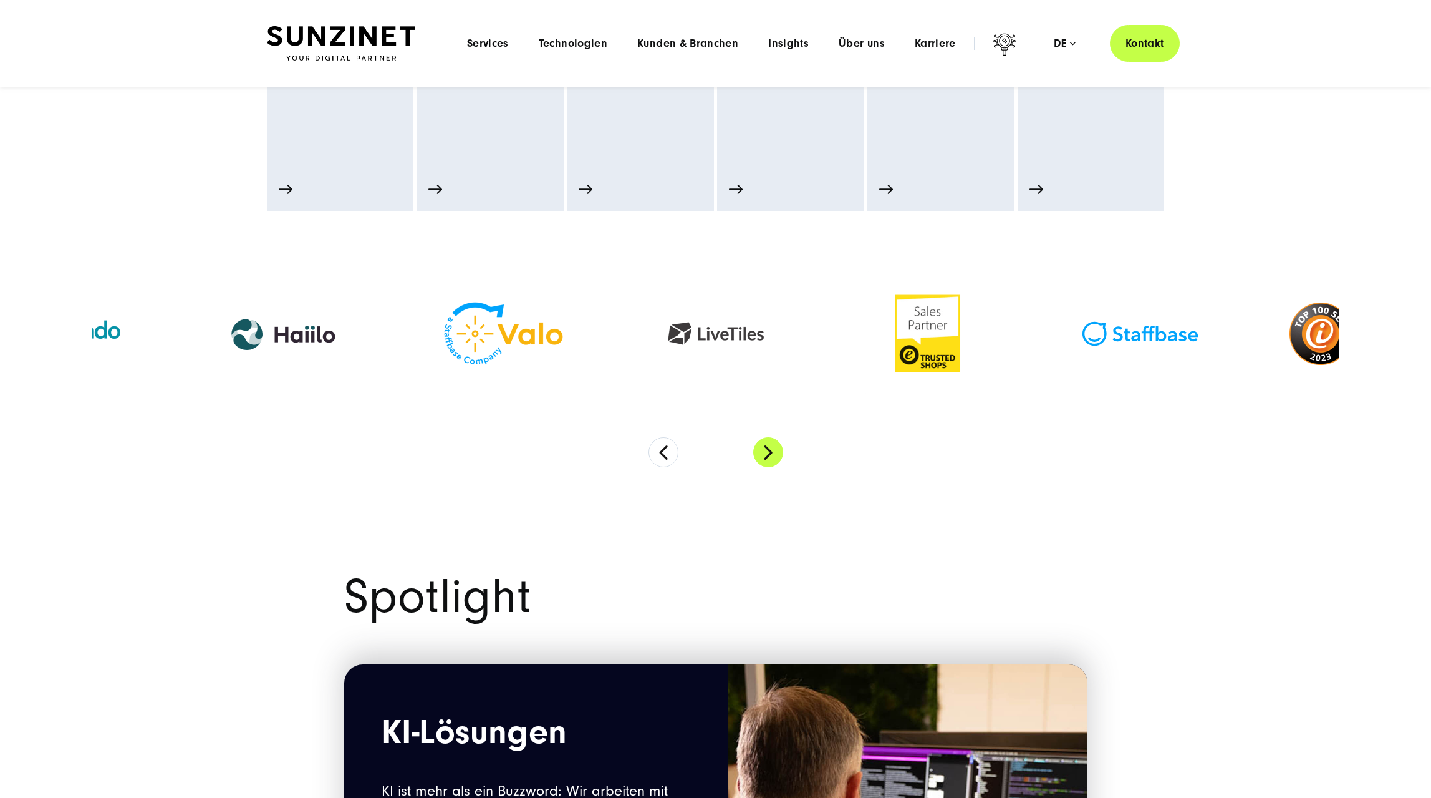
click at [770, 452] on button "Next" at bounding box center [768, 452] width 30 height 30
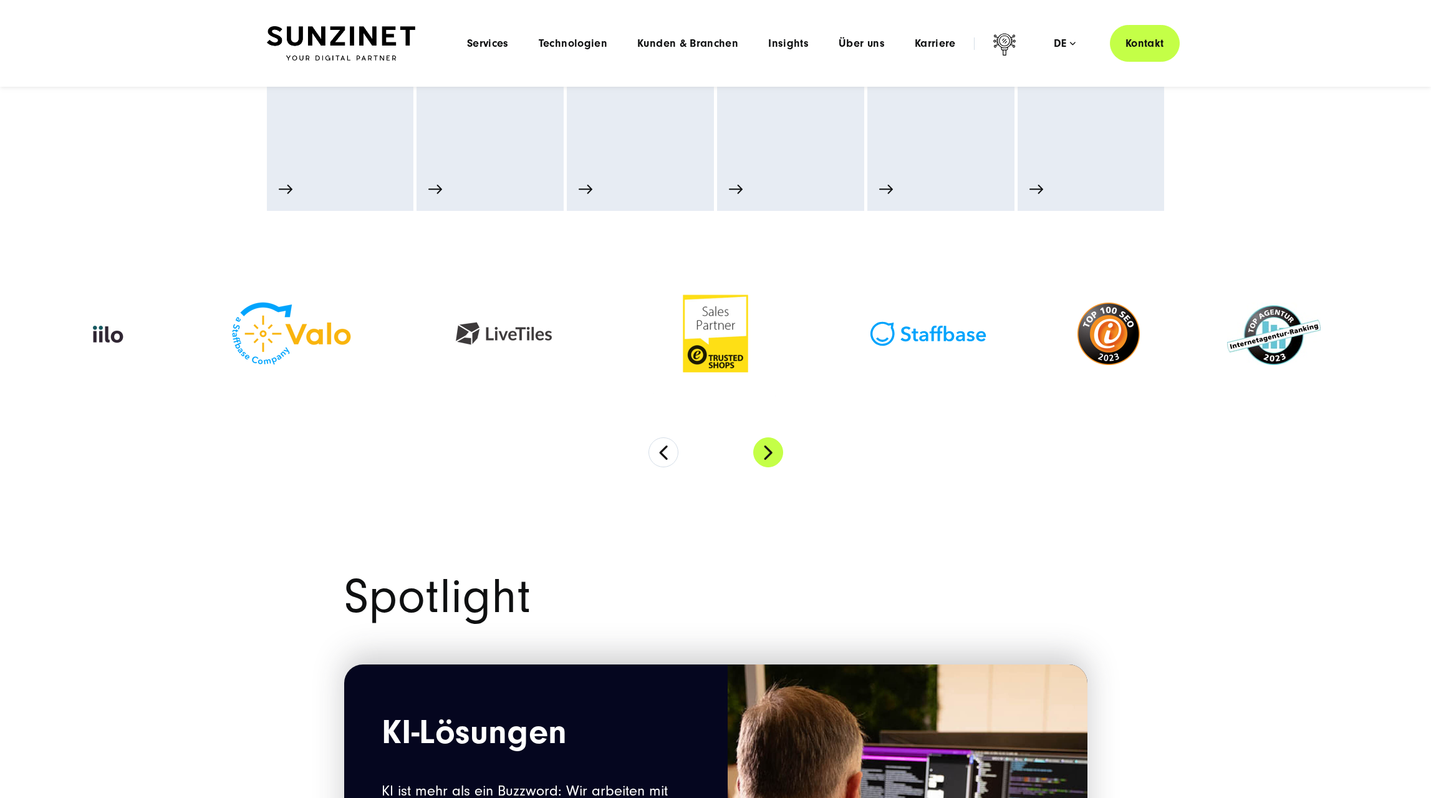
click at [770, 452] on button "Next" at bounding box center [768, 452] width 30 height 30
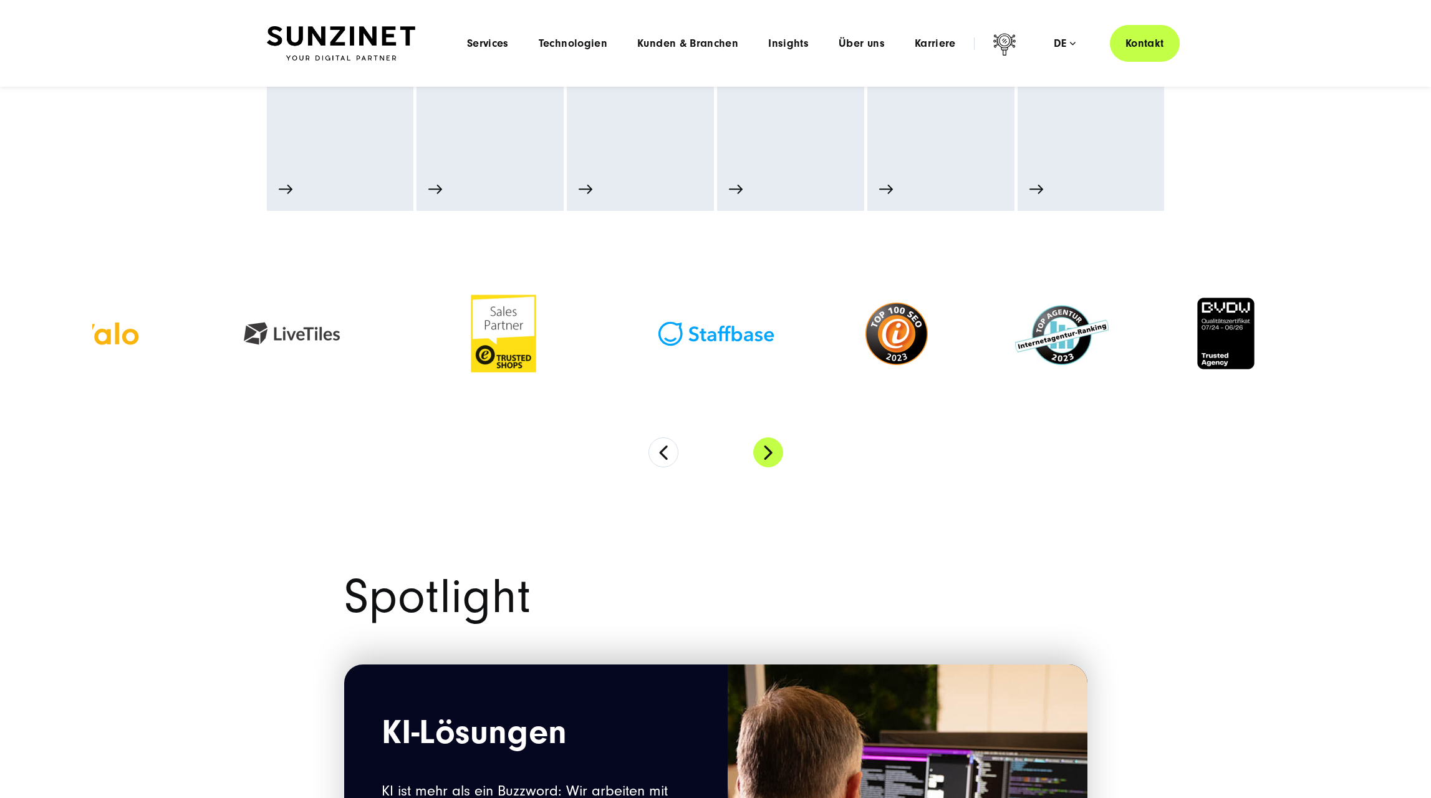
click at [770, 452] on button "Next" at bounding box center [768, 452] width 30 height 30
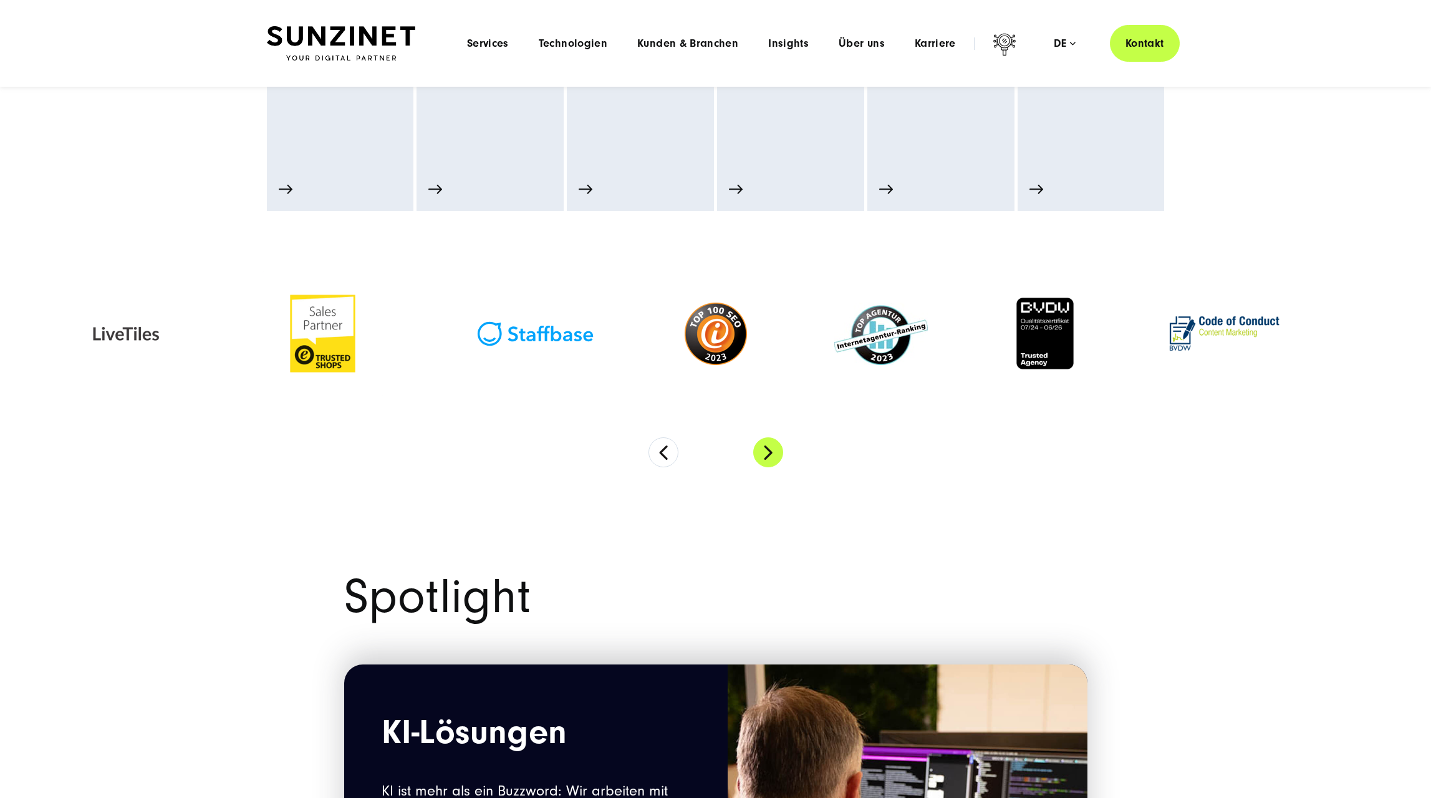
click at [770, 452] on button "Next" at bounding box center [768, 452] width 30 height 30
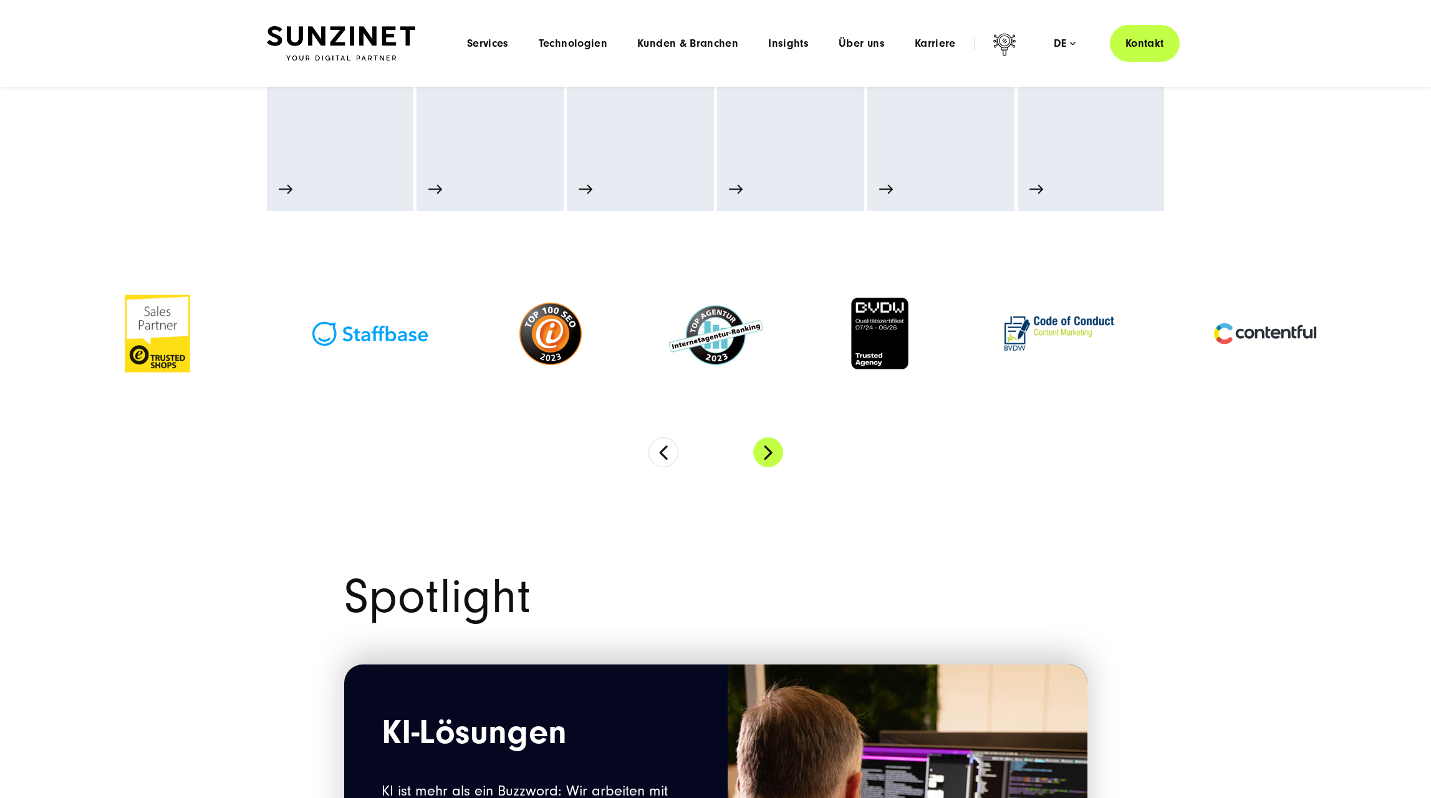
click at [770, 452] on button "Next" at bounding box center [768, 452] width 30 height 30
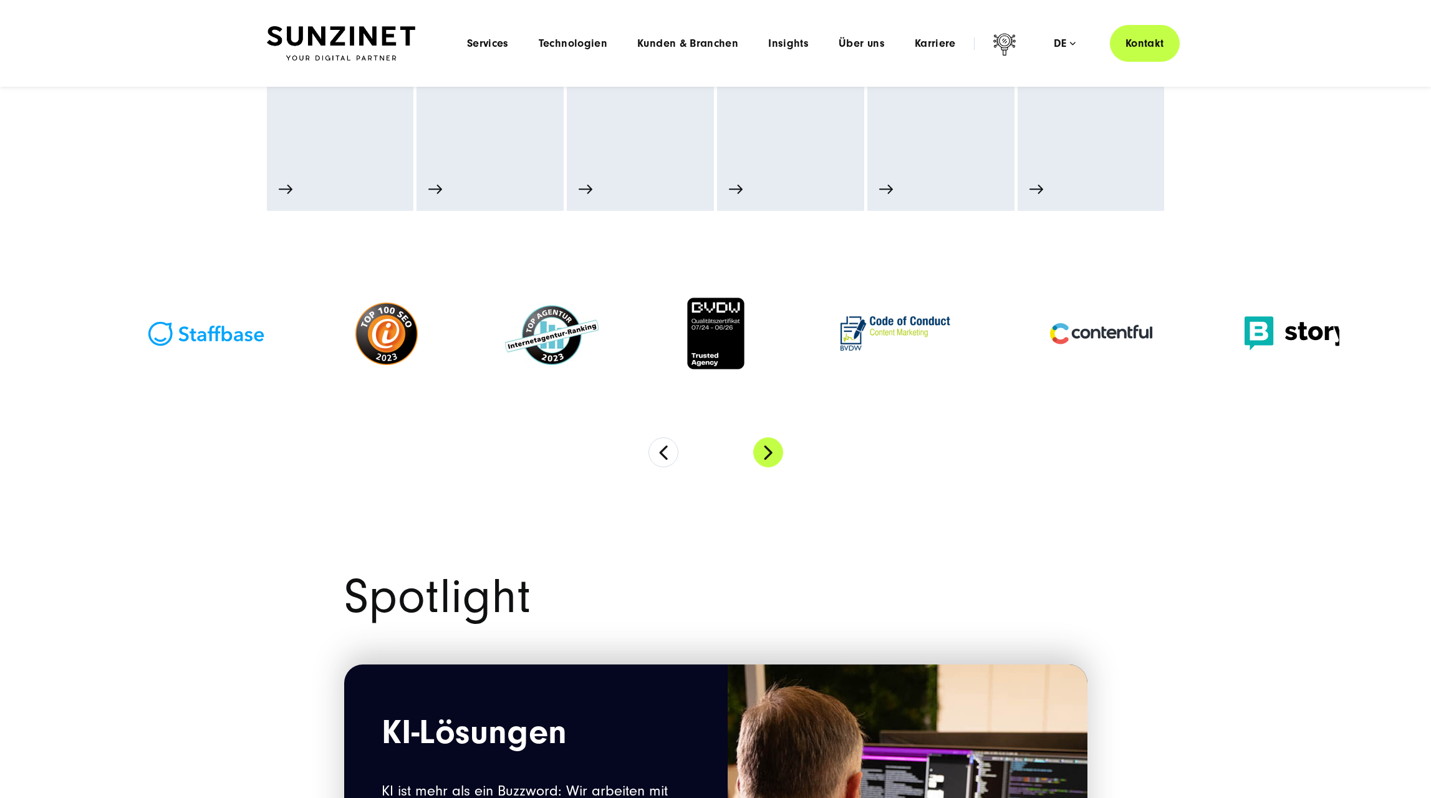
click at [770, 452] on button "Next" at bounding box center [768, 452] width 30 height 30
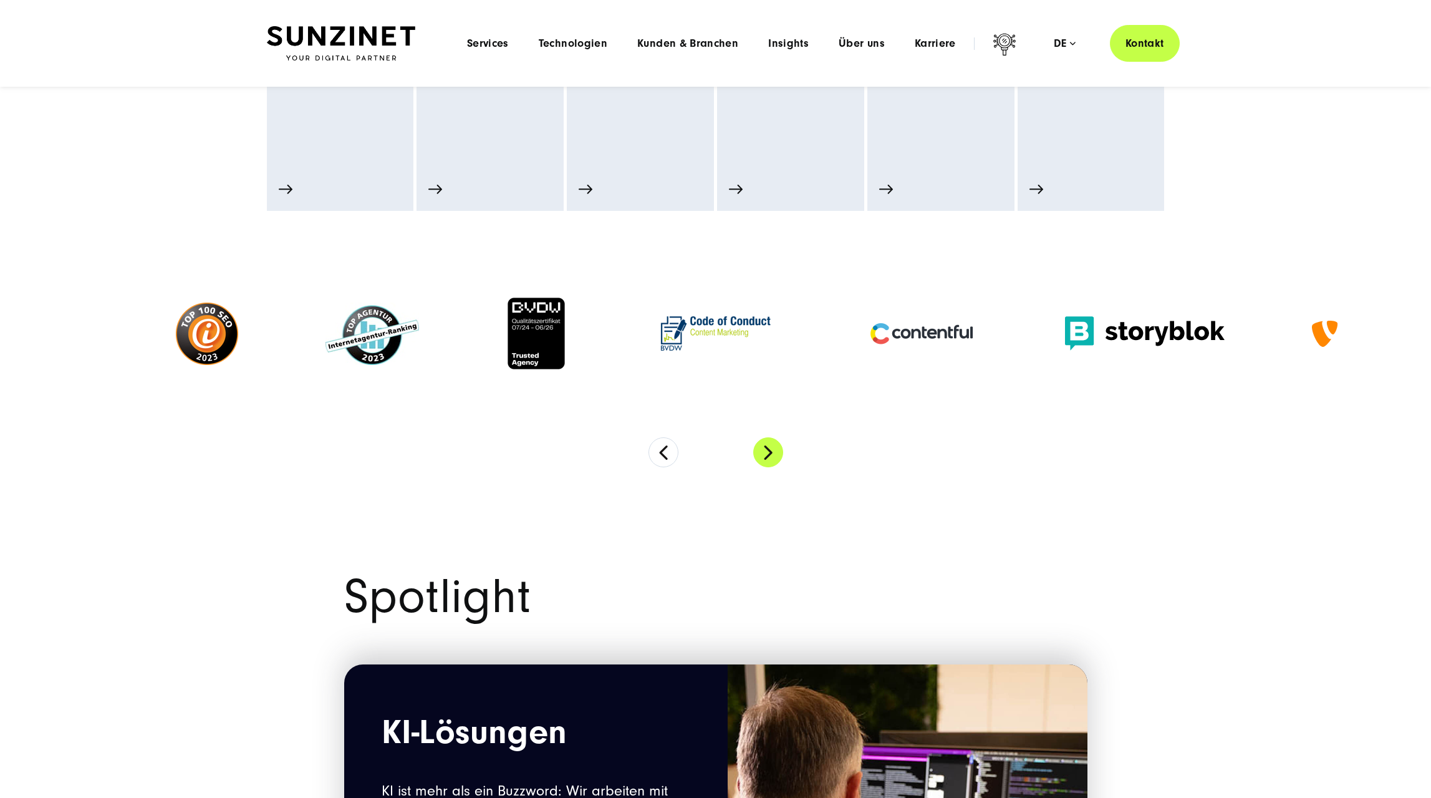
click at [770, 452] on button "Next" at bounding box center [768, 452] width 30 height 30
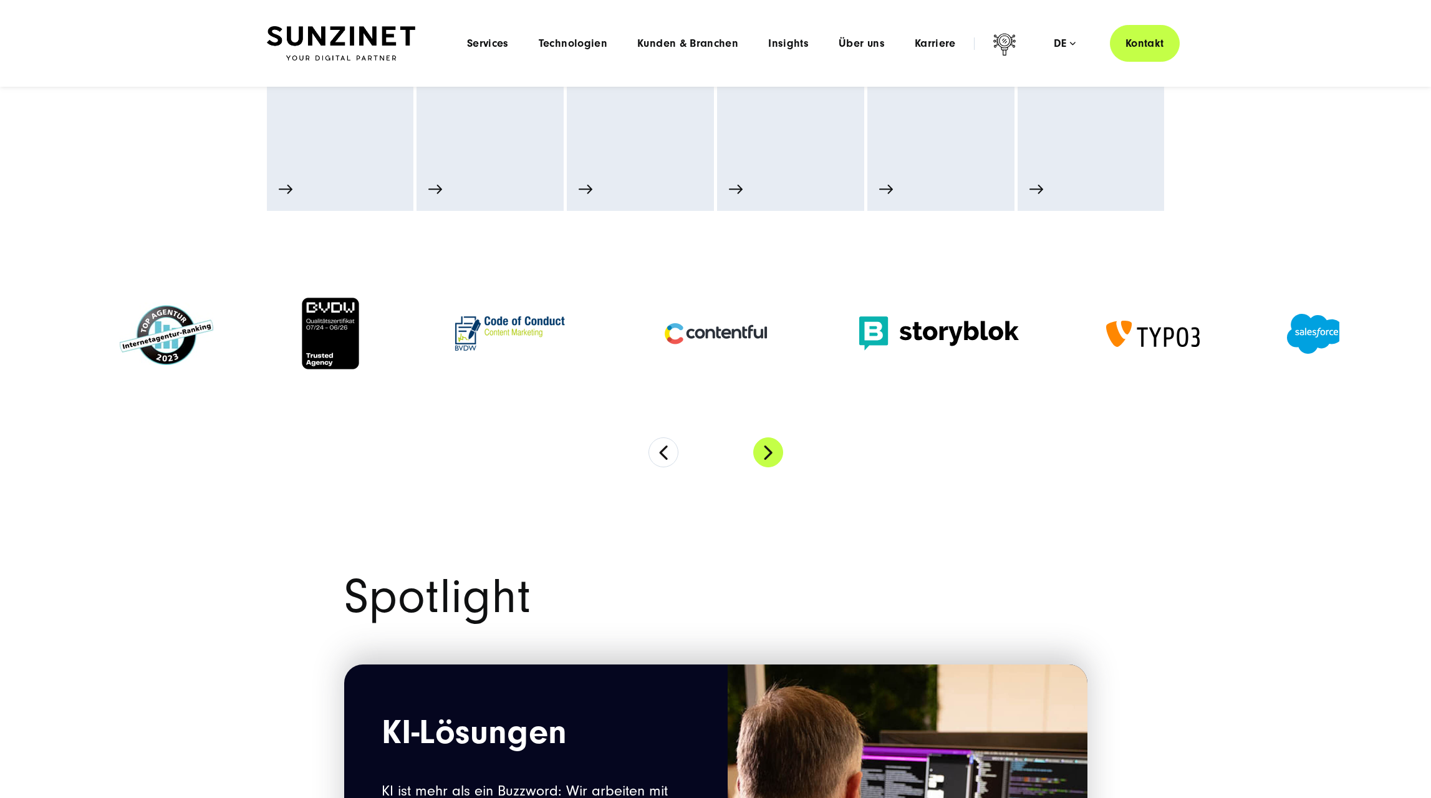
click at [770, 452] on button "Next" at bounding box center [768, 452] width 30 height 30
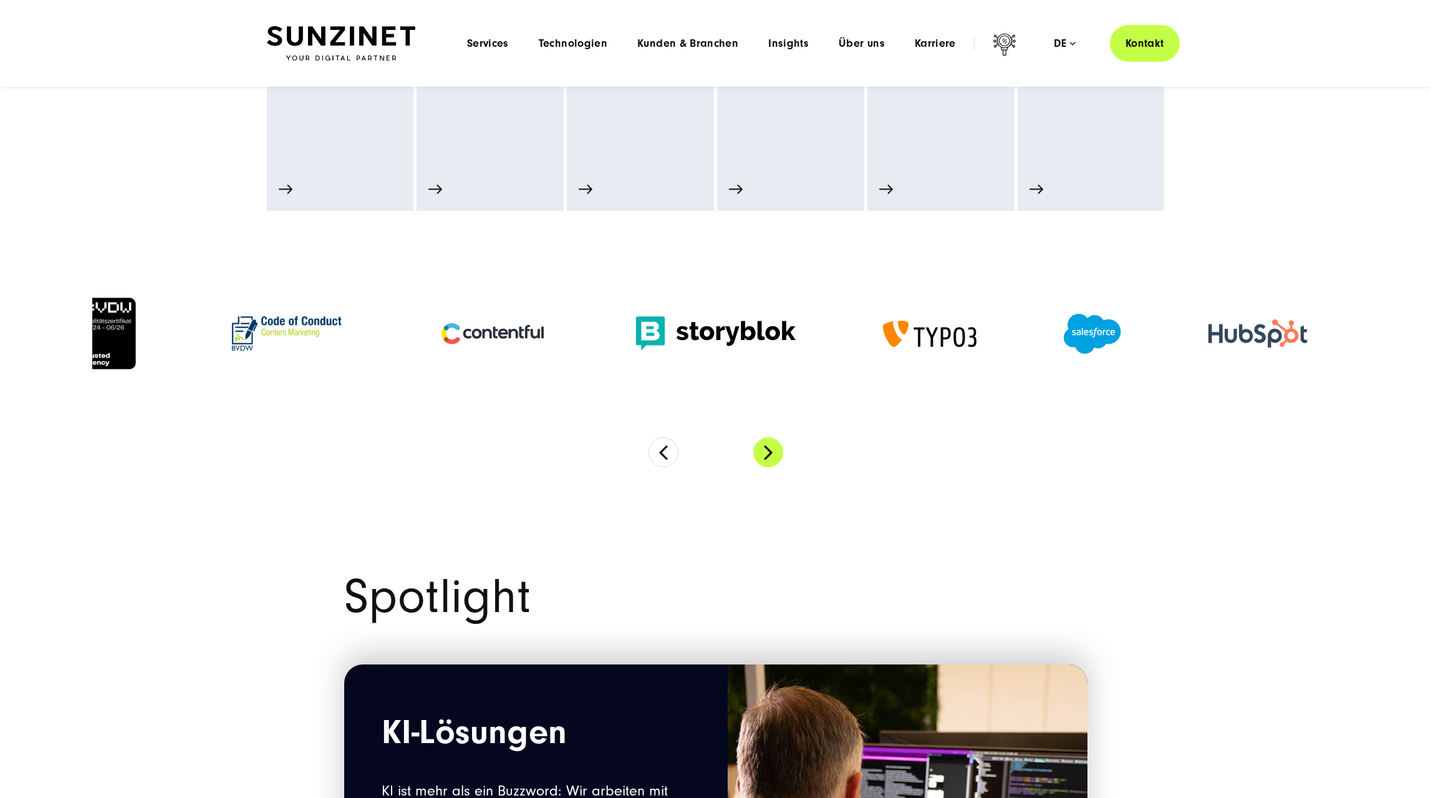
click at [770, 452] on button "Next" at bounding box center [768, 452] width 30 height 30
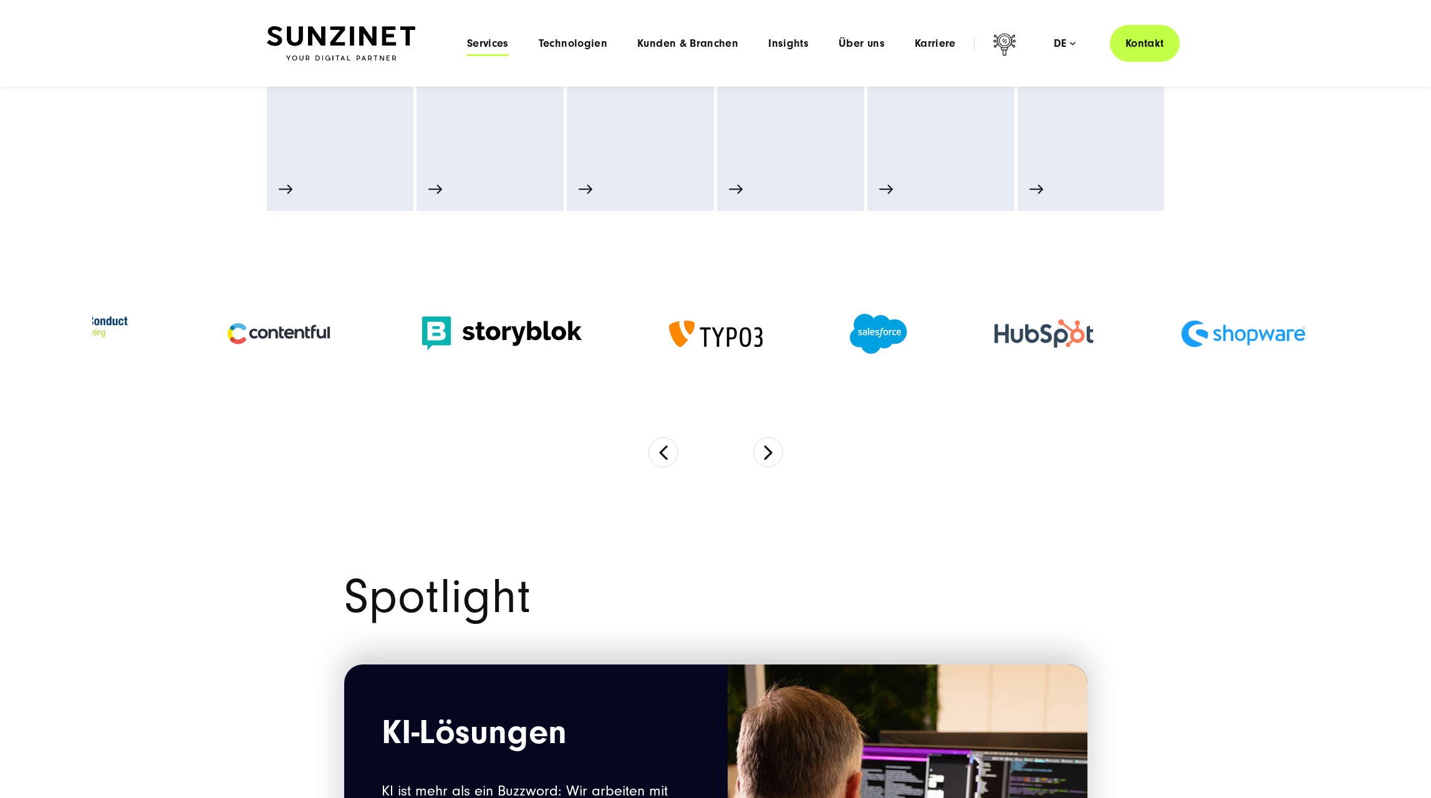
click at [491, 41] on span "Services" at bounding box center [488, 43] width 42 height 12
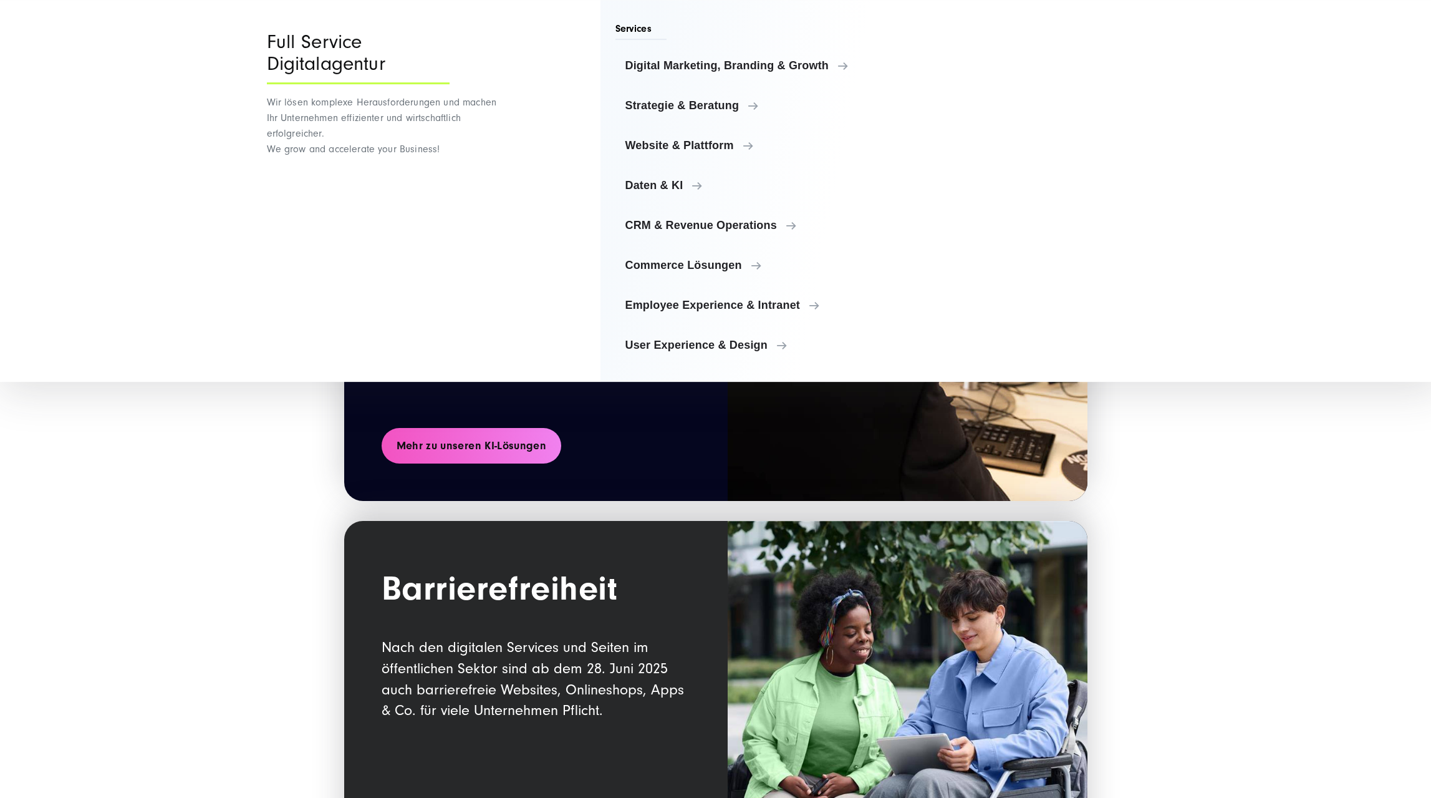
scroll to position [1399, 0]
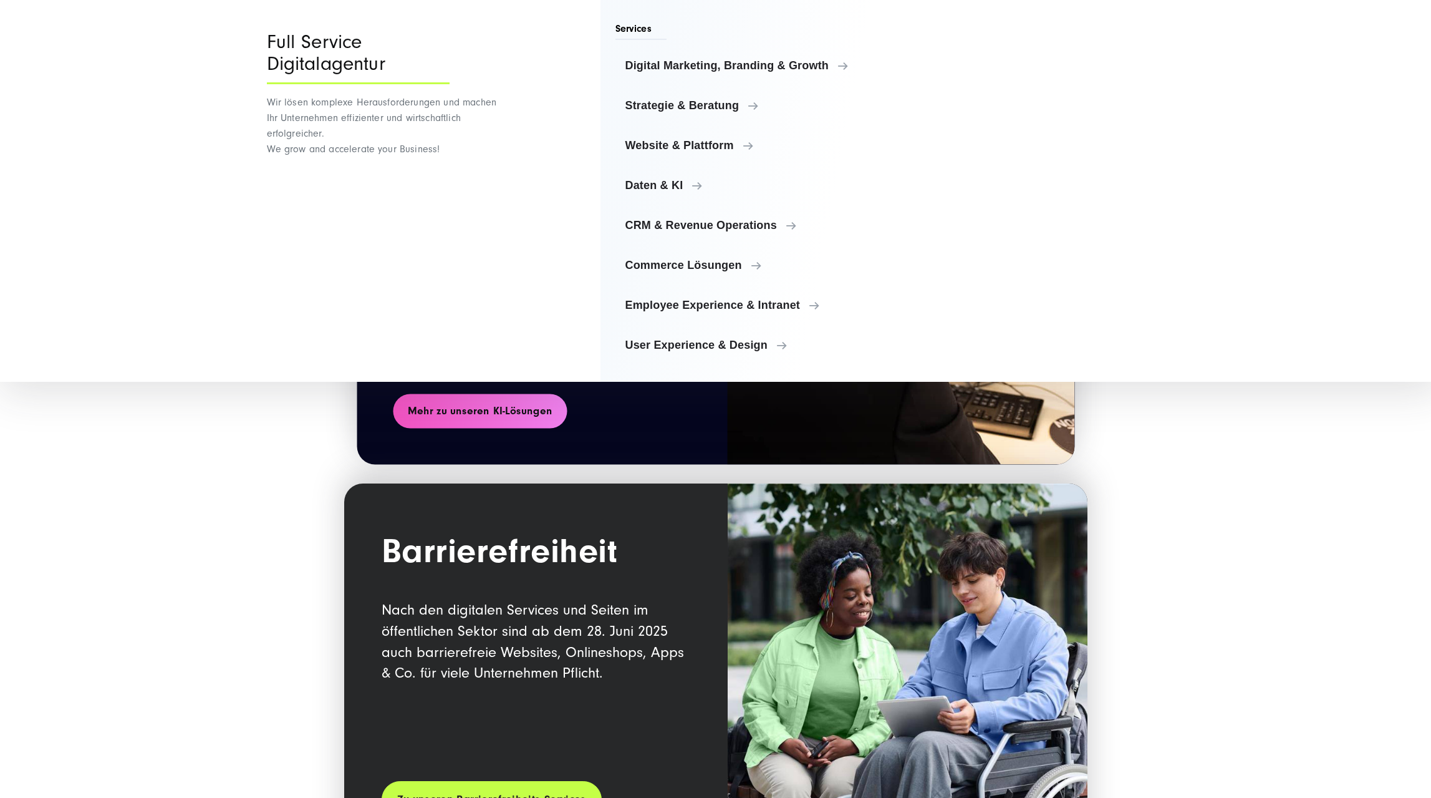
click at [269, 567] on div "Spotlight KI-Lösungen KI ist mehr als ein Buzzword: Wir arbeiten mit Ihnen zusa…" at bounding box center [716, 615] width 948 height 1229
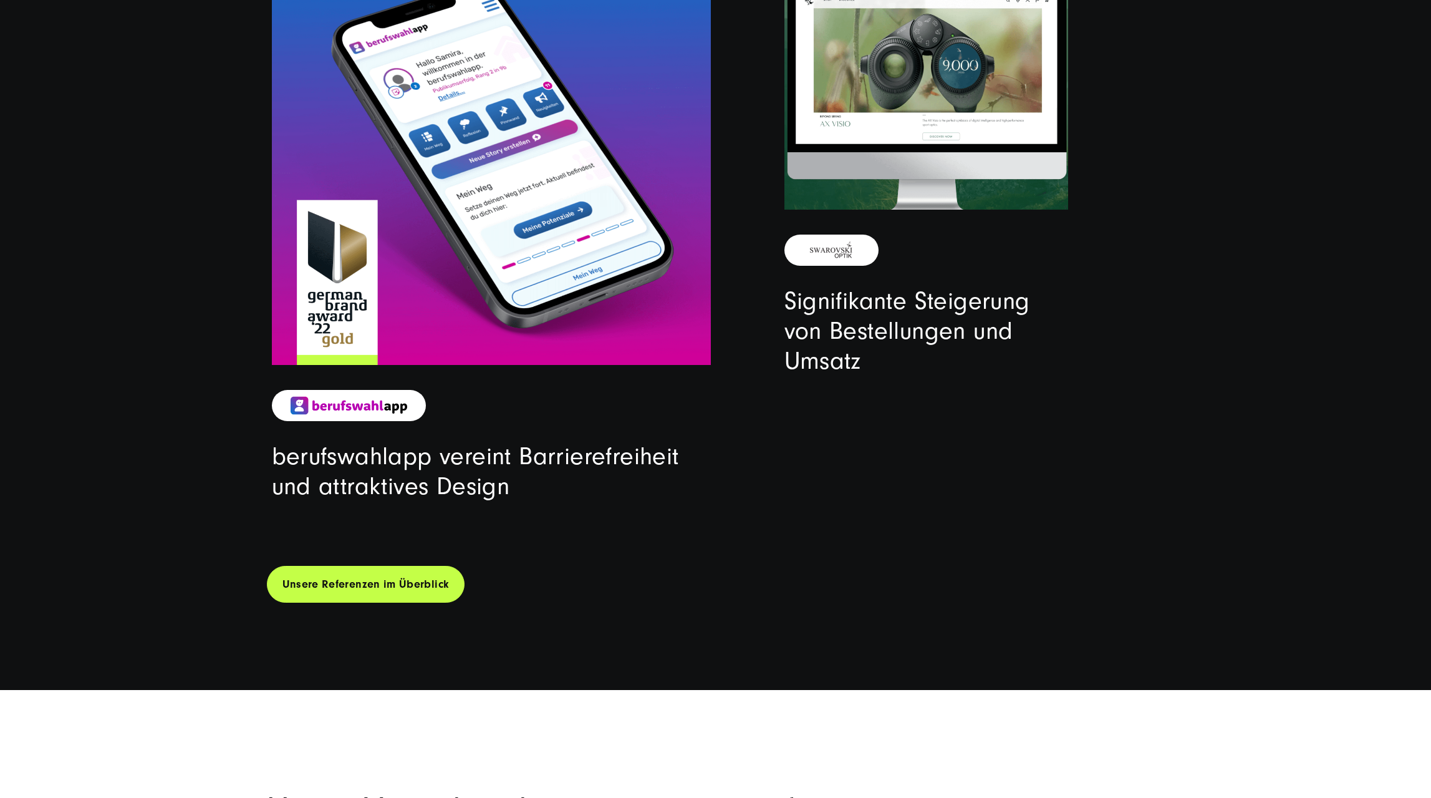
scroll to position [4325, 0]
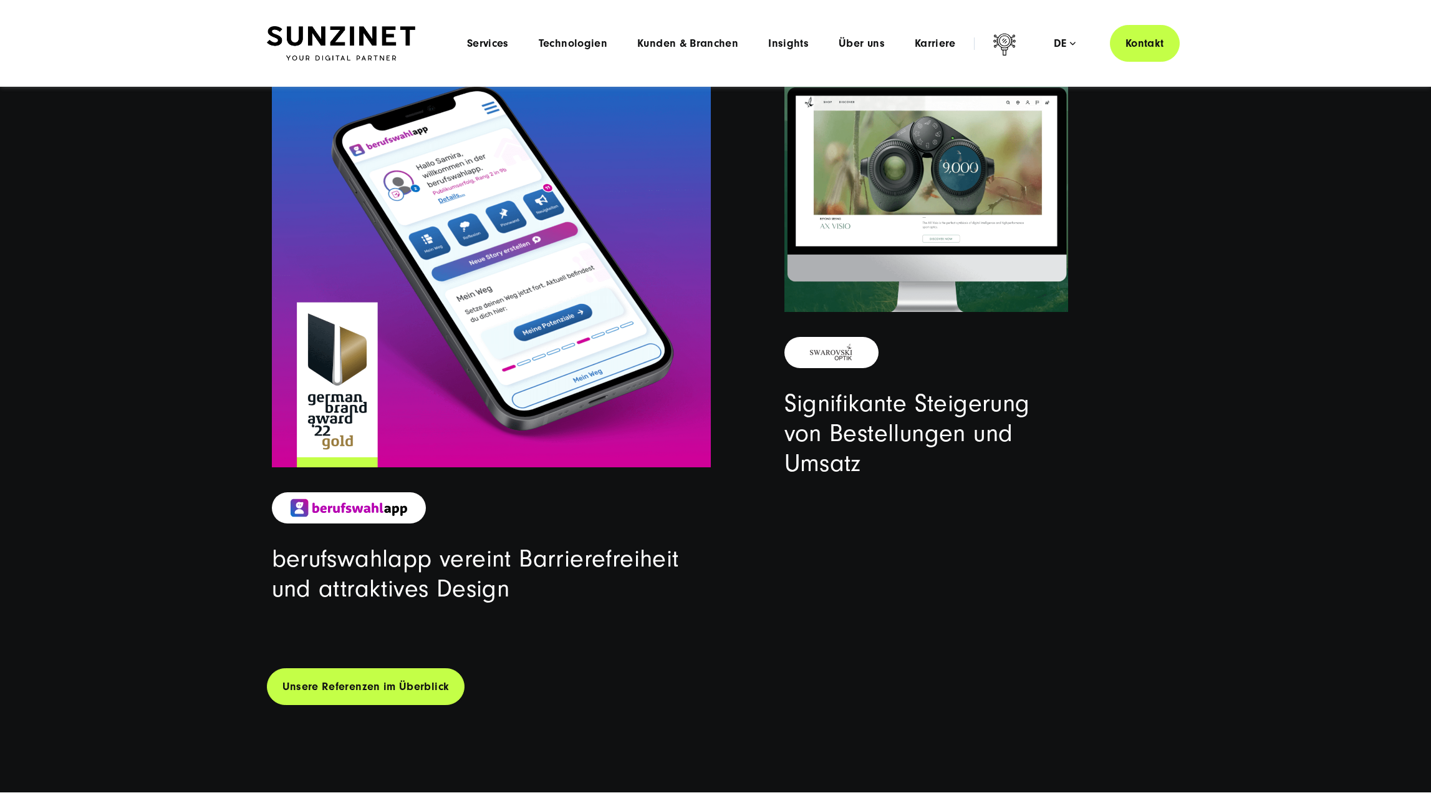
click at [833, 342] on strong at bounding box center [832, 352] width 94 height 31
click at [838, 353] on img at bounding box center [831, 352] width 57 height 19
click at [843, 437] on link "Signifikante Steigerung von Bestellungen und Umsatz" at bounding box center [908, 433] width 246 height 88
